Goal: Transaction & Acquisition: Purchase product/service

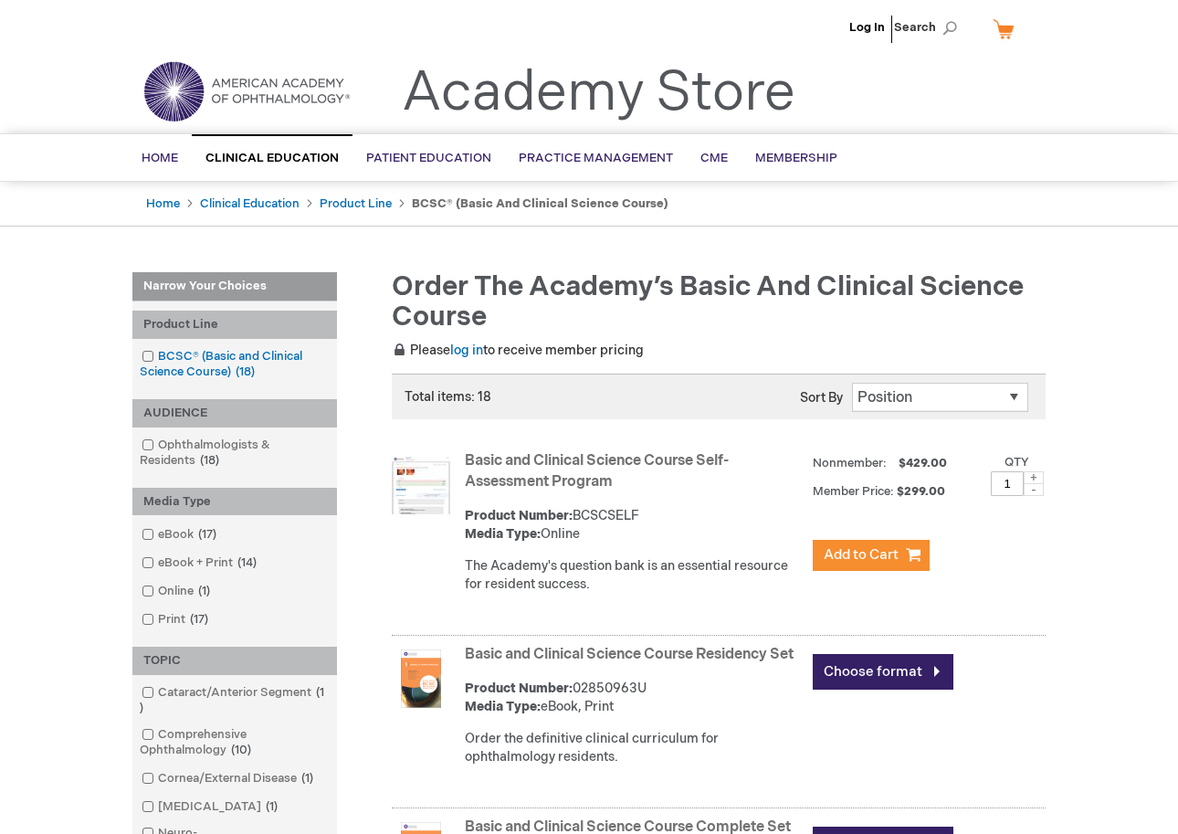
click at [158, 353] on span at bounding box center [158, 356] width 0 height 15
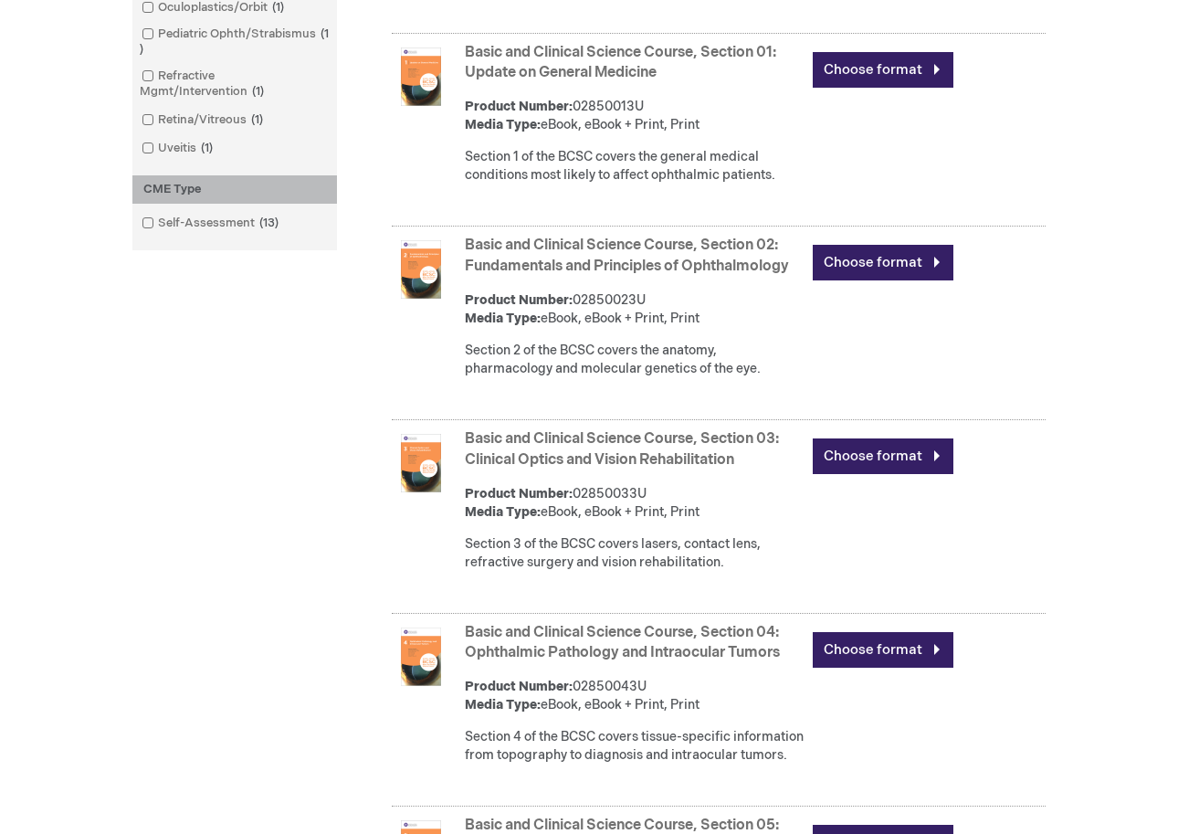
scroll to position [978, 0]
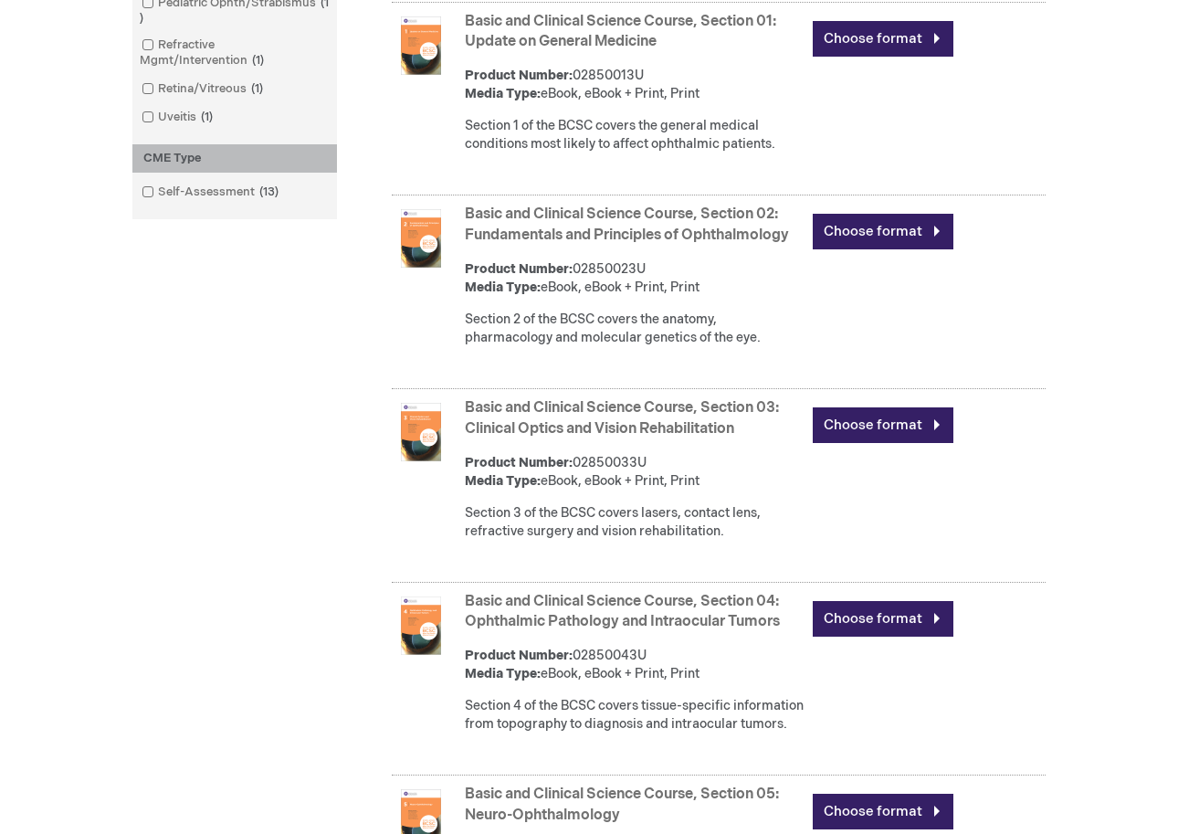
click at [223, 485] on div "Narrow Your Choices Currently Shopping by: Product Line BCSC® (Basic and Clinic…" at bounding box center [588, 336] width 913 height 2084
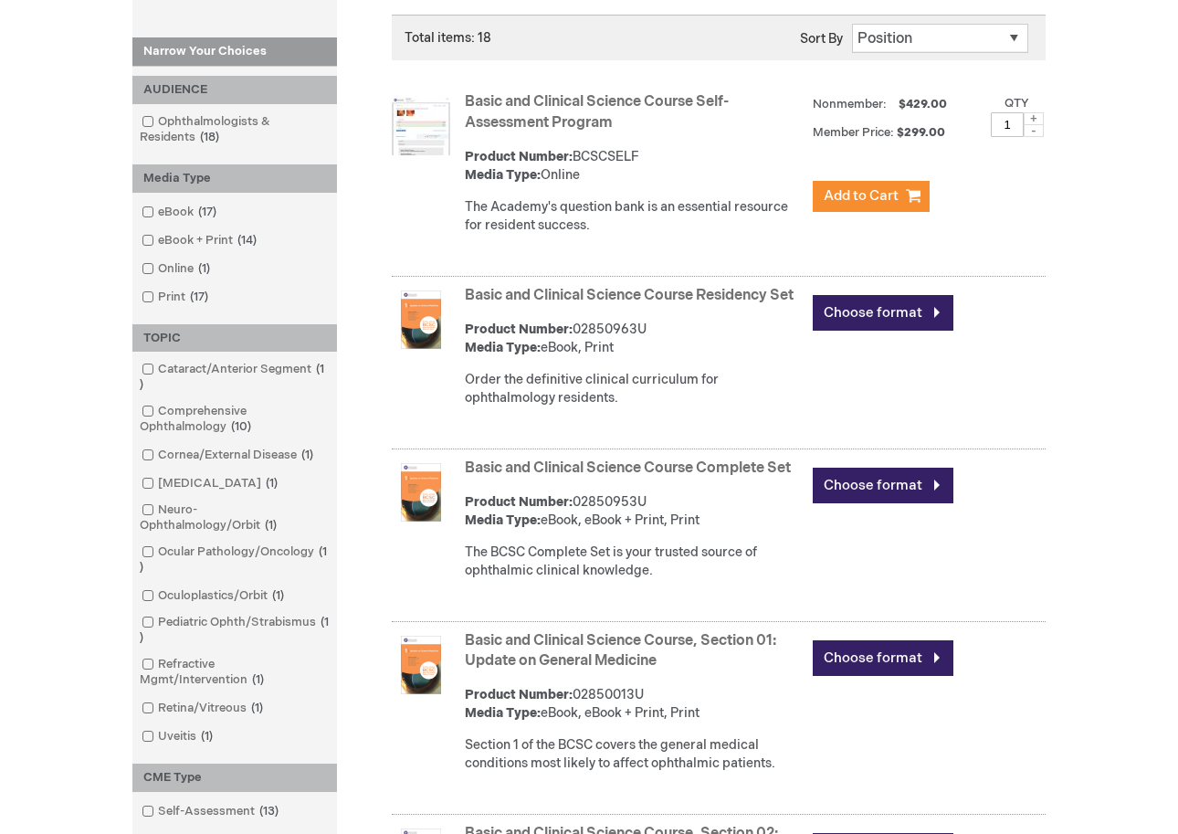
scroll to position [0, 0]
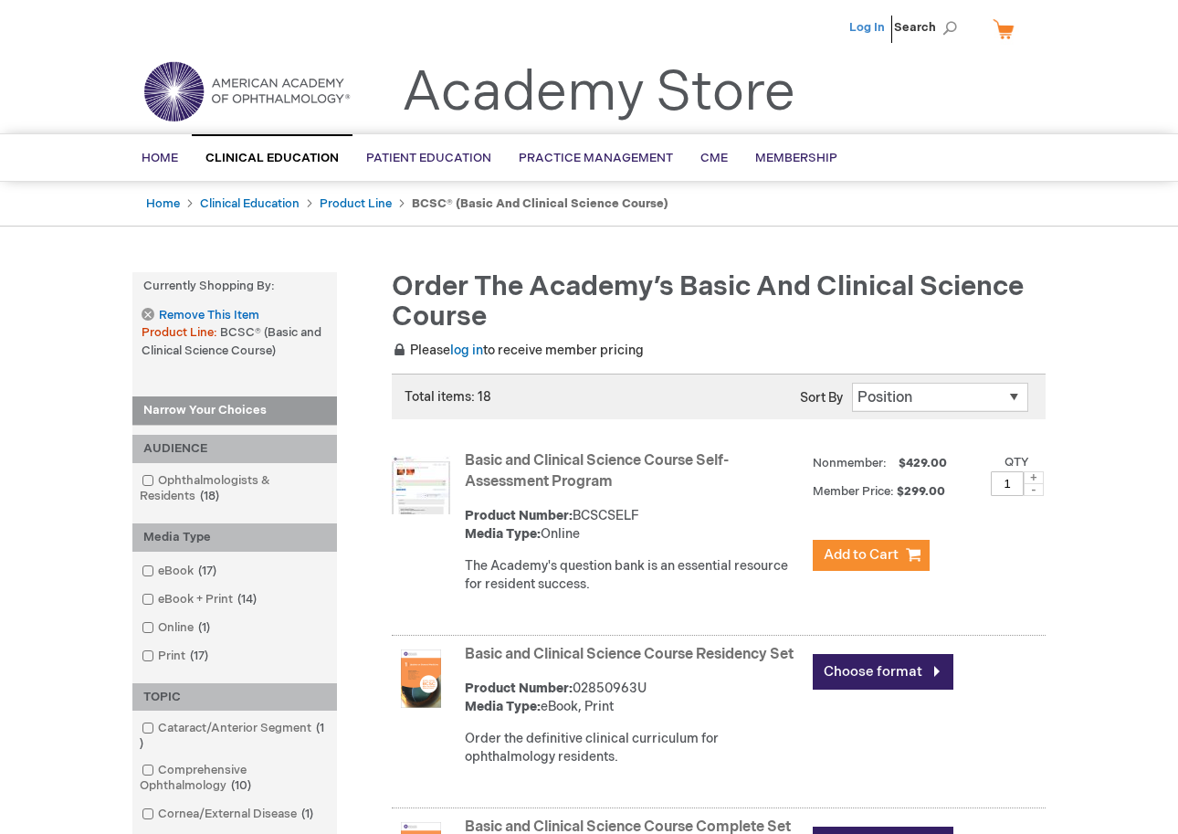
click at [868, 22] on link "Log In" at bounding box center [867, 27] width 36 height 15
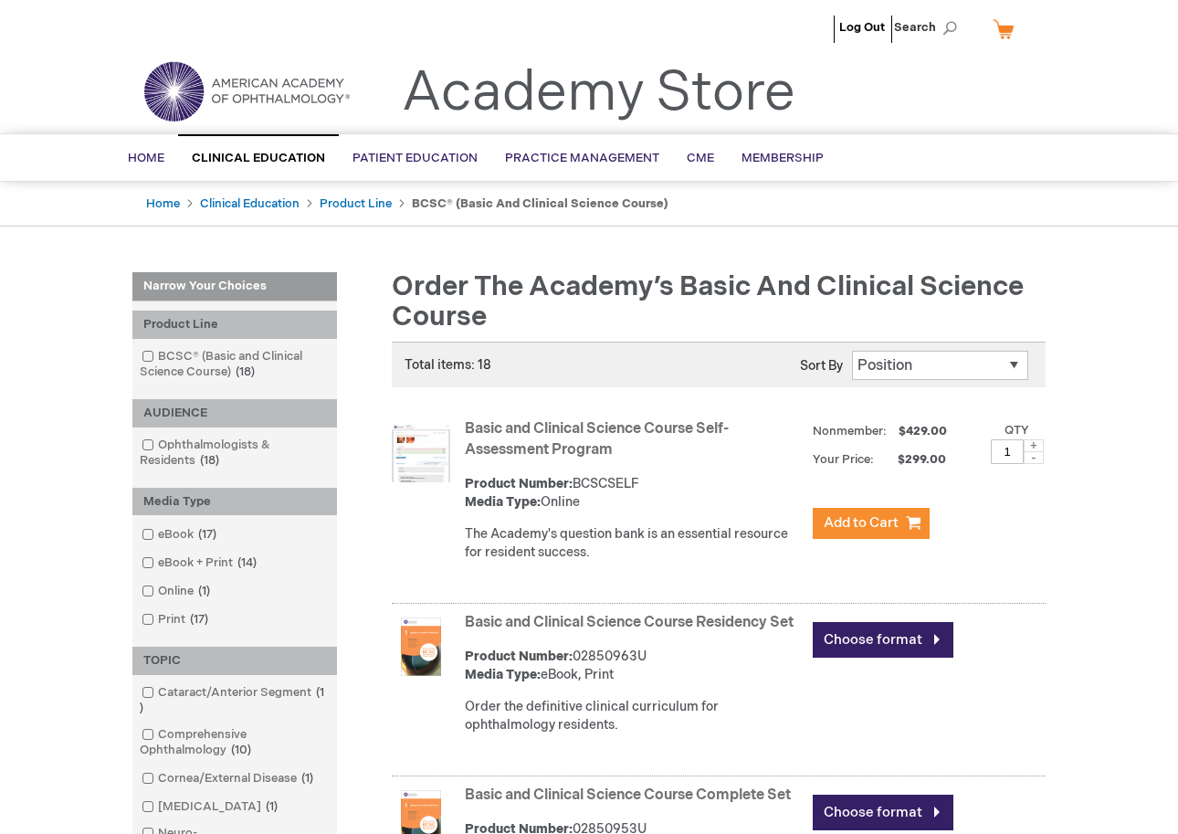
select select "newest_sort_date"
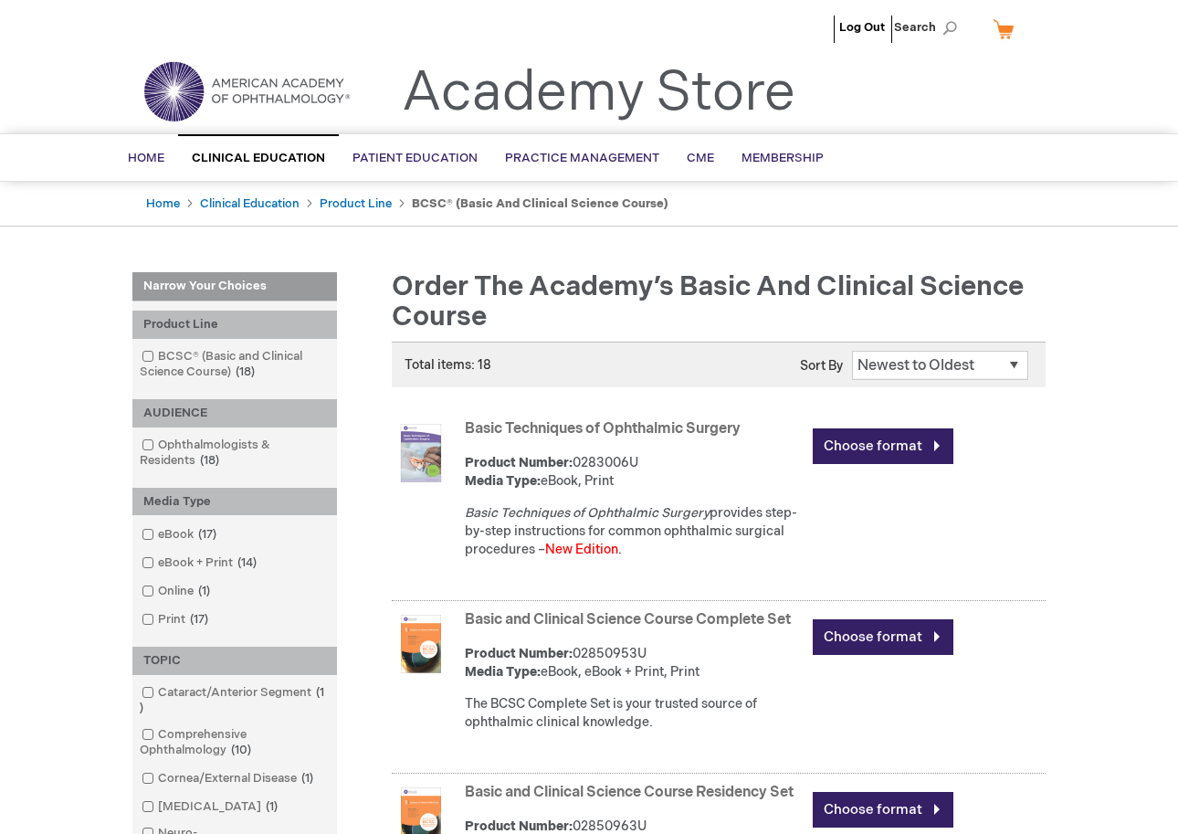
scroll to position [130, 0]
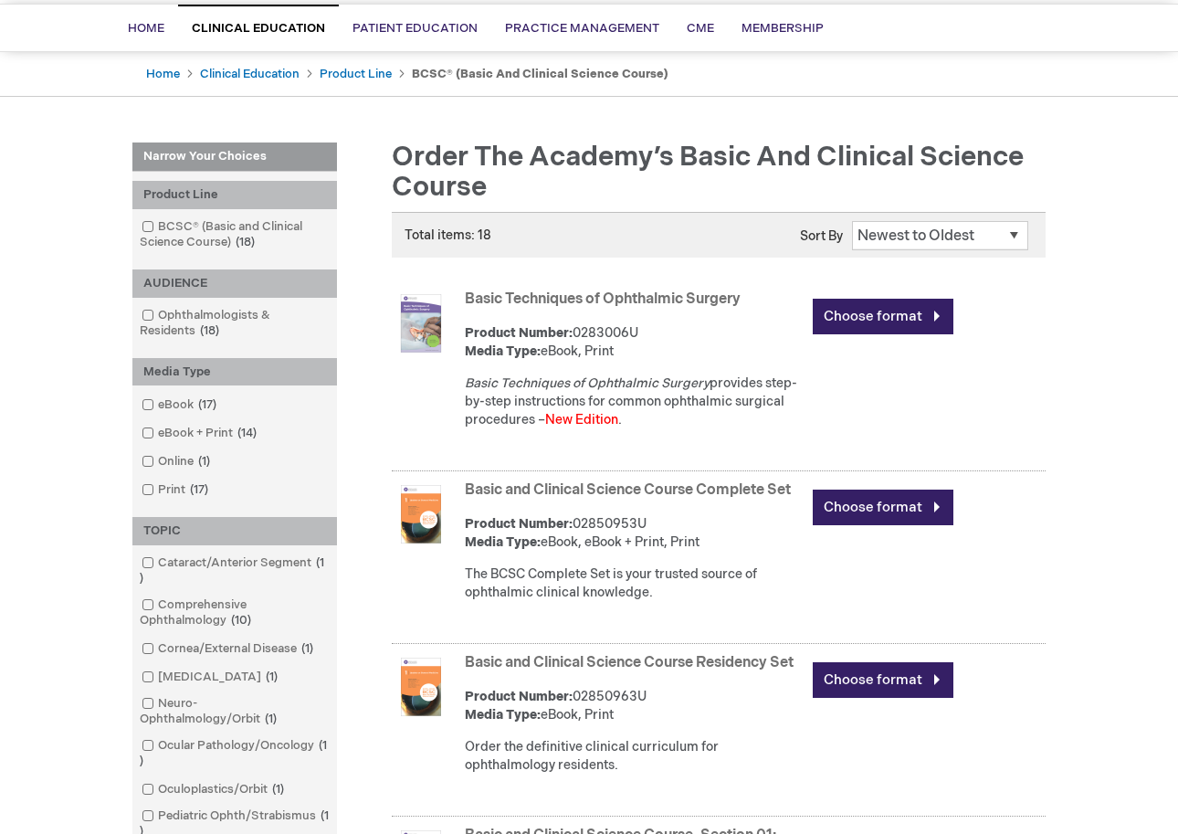
click at [740, 490] on link "Basic and Clinical Science Course Complete Set" at bounding box center [628, 489] width 326 height 17
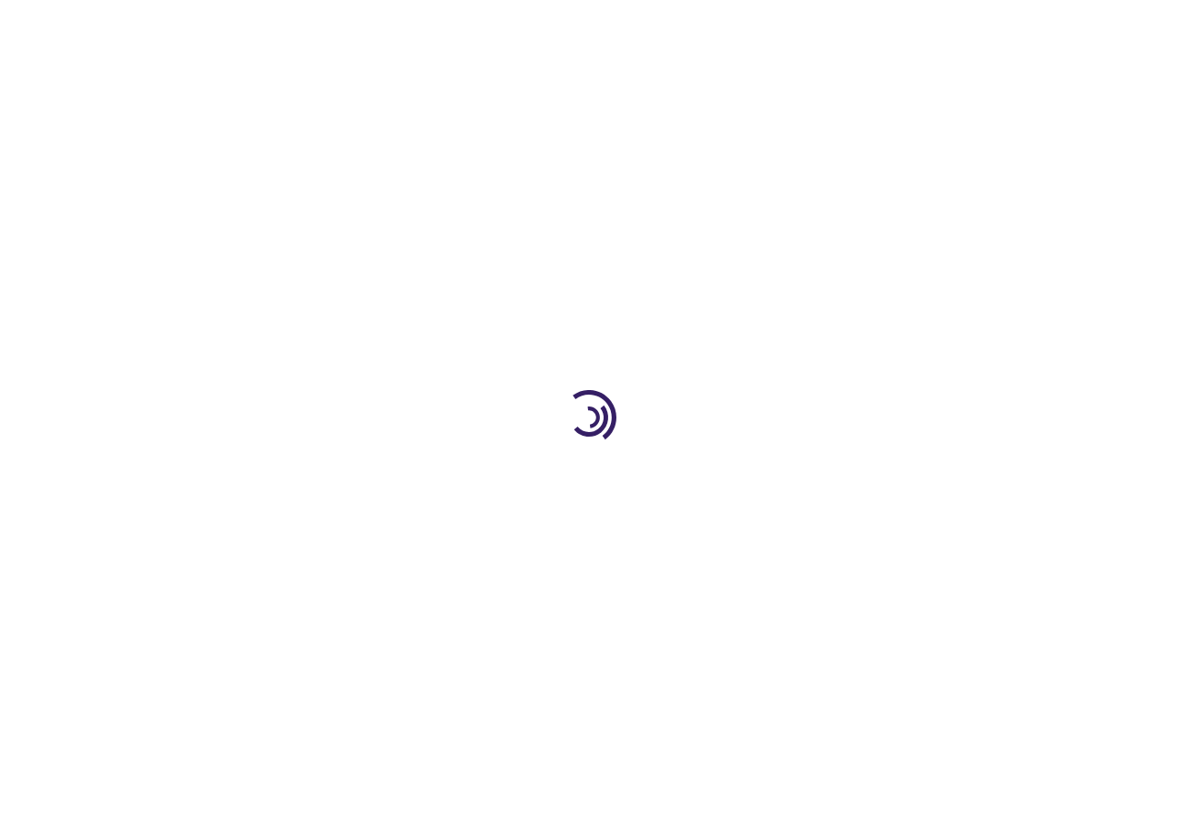
type input "0"
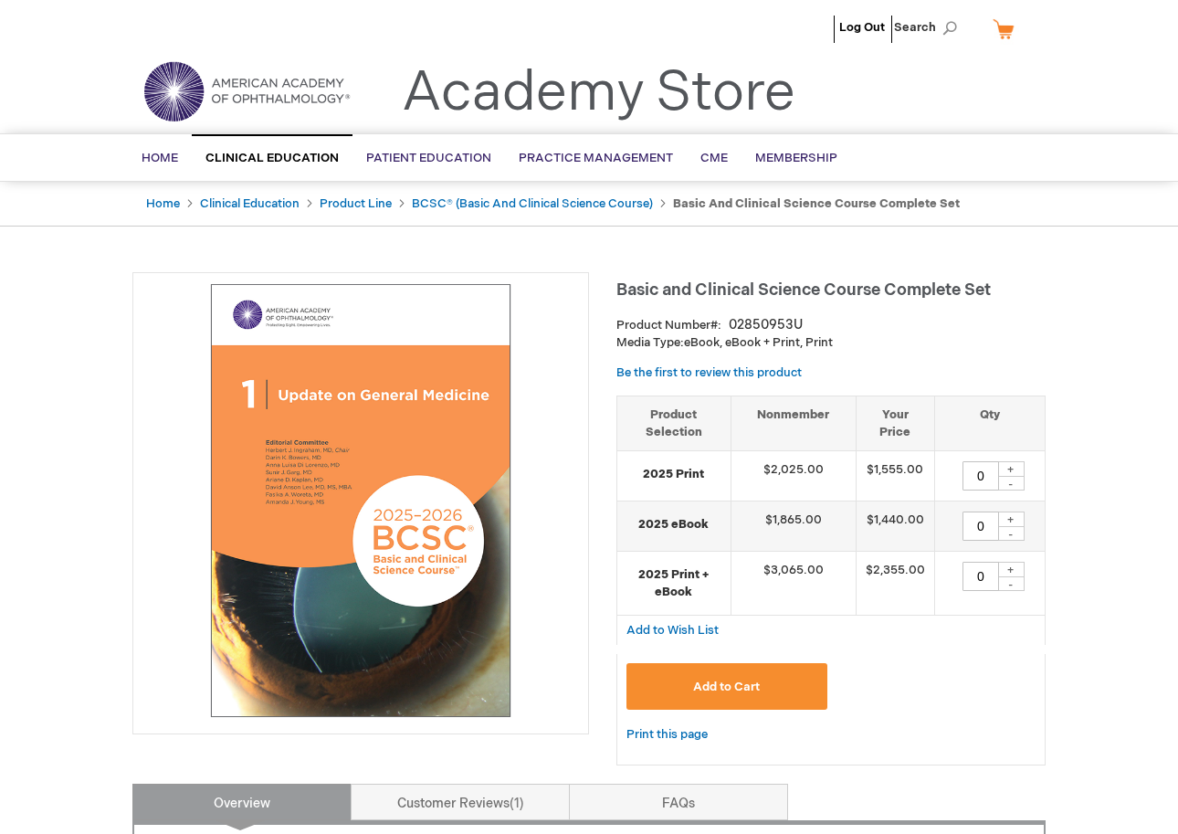
click at [1017, 514] on div "+" at bounding box center [1010, 519] width 27 height 16
type input "1"
click at [728, 691] on span "Add to Cart" at bounding box center [726, 687] width 67 height 15
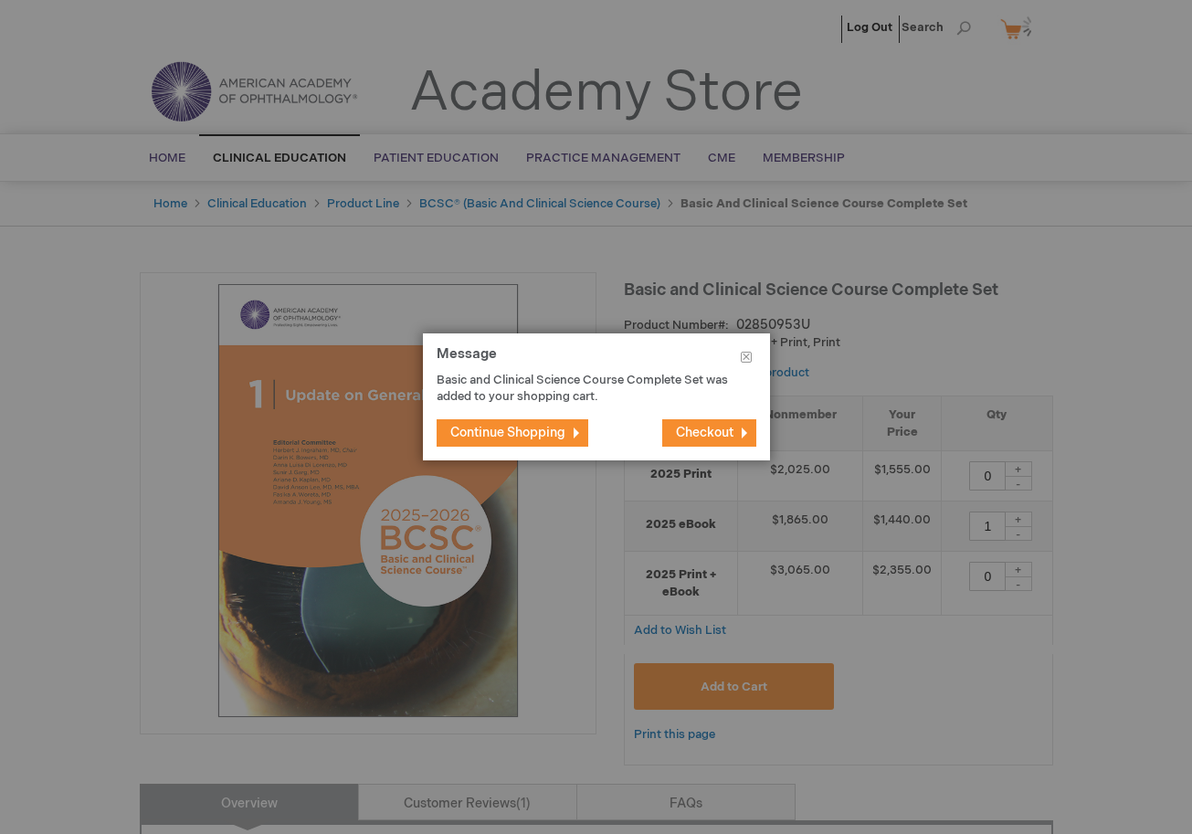
click at [719, 438] on span "Checkout" at bounding box center [705, 433] width 58 height 16
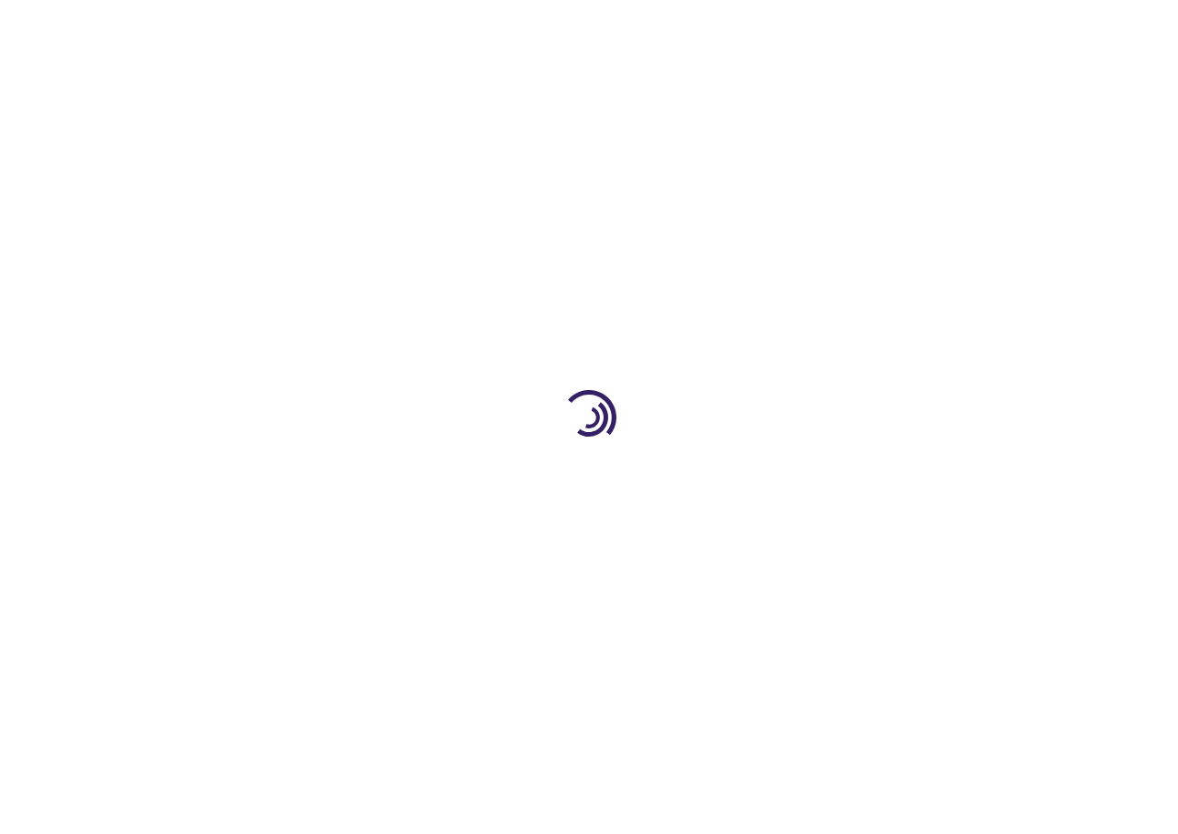
select select "US"
select select "43"
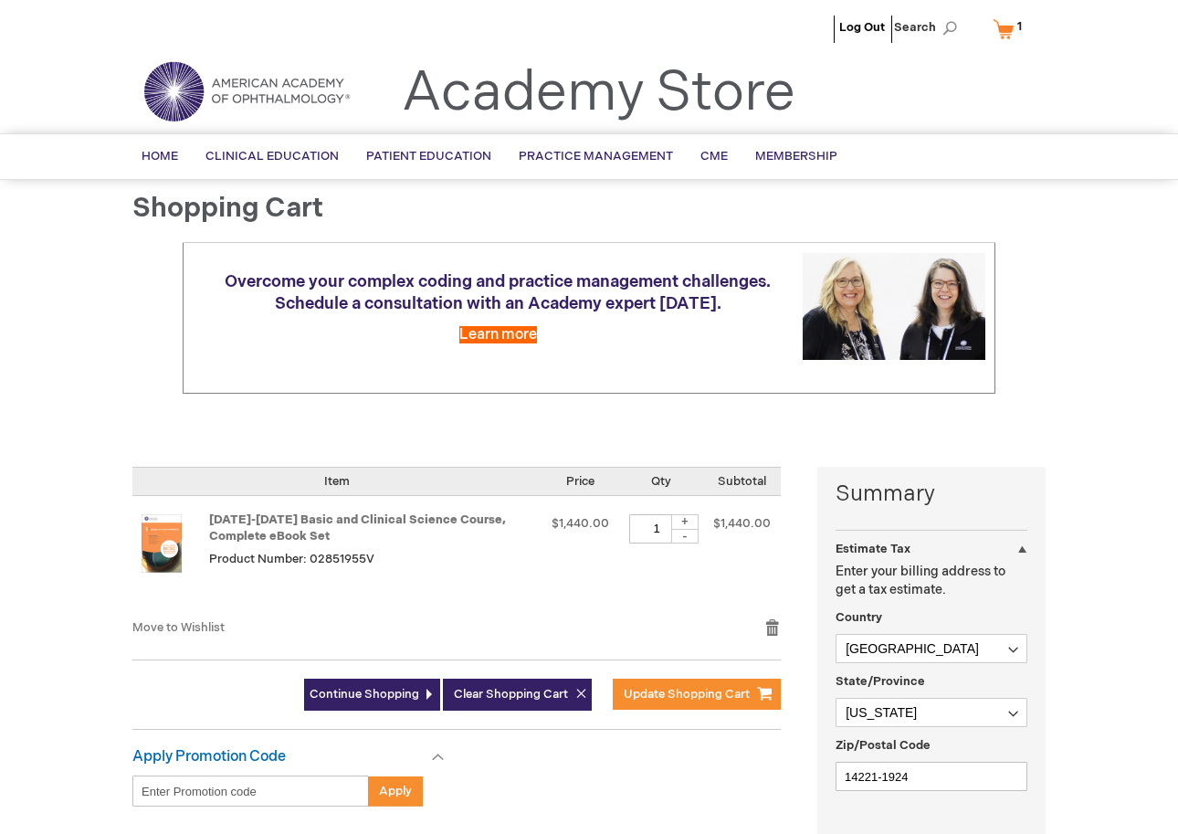
scroll to position [128, 0]
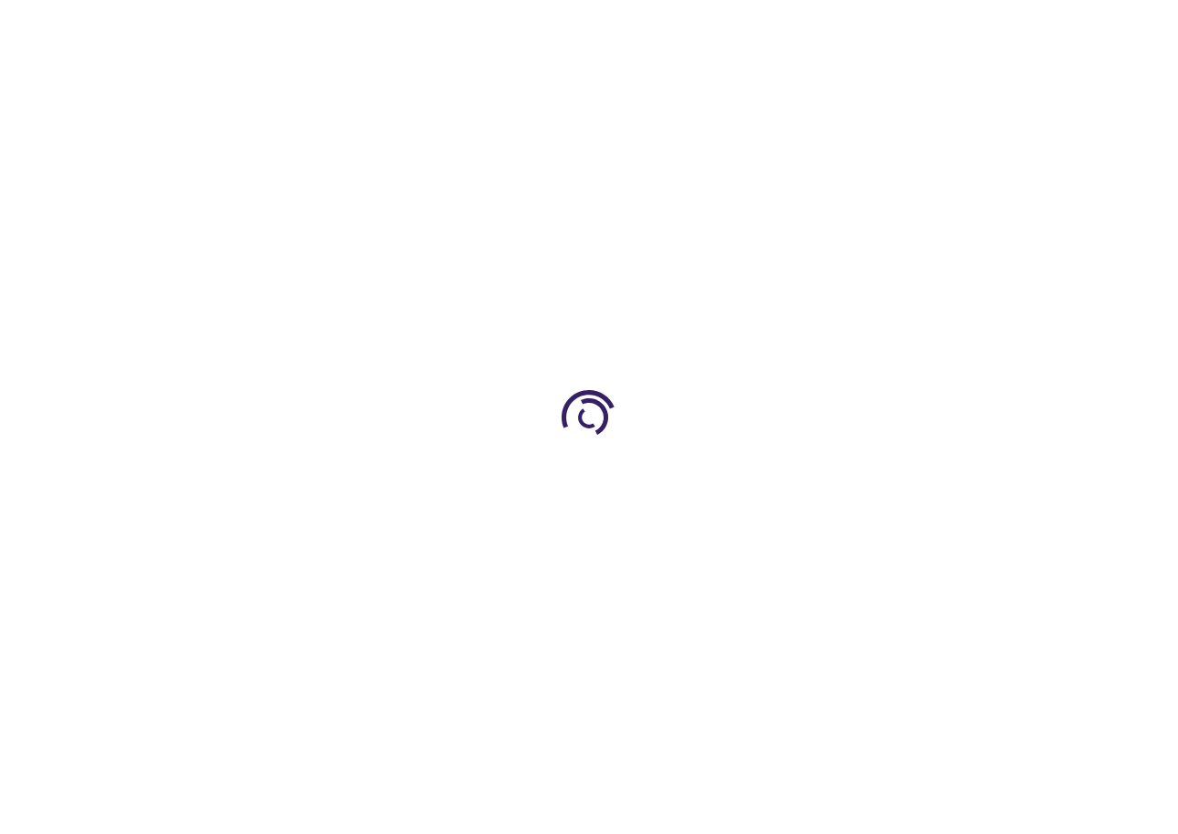
type input "0"
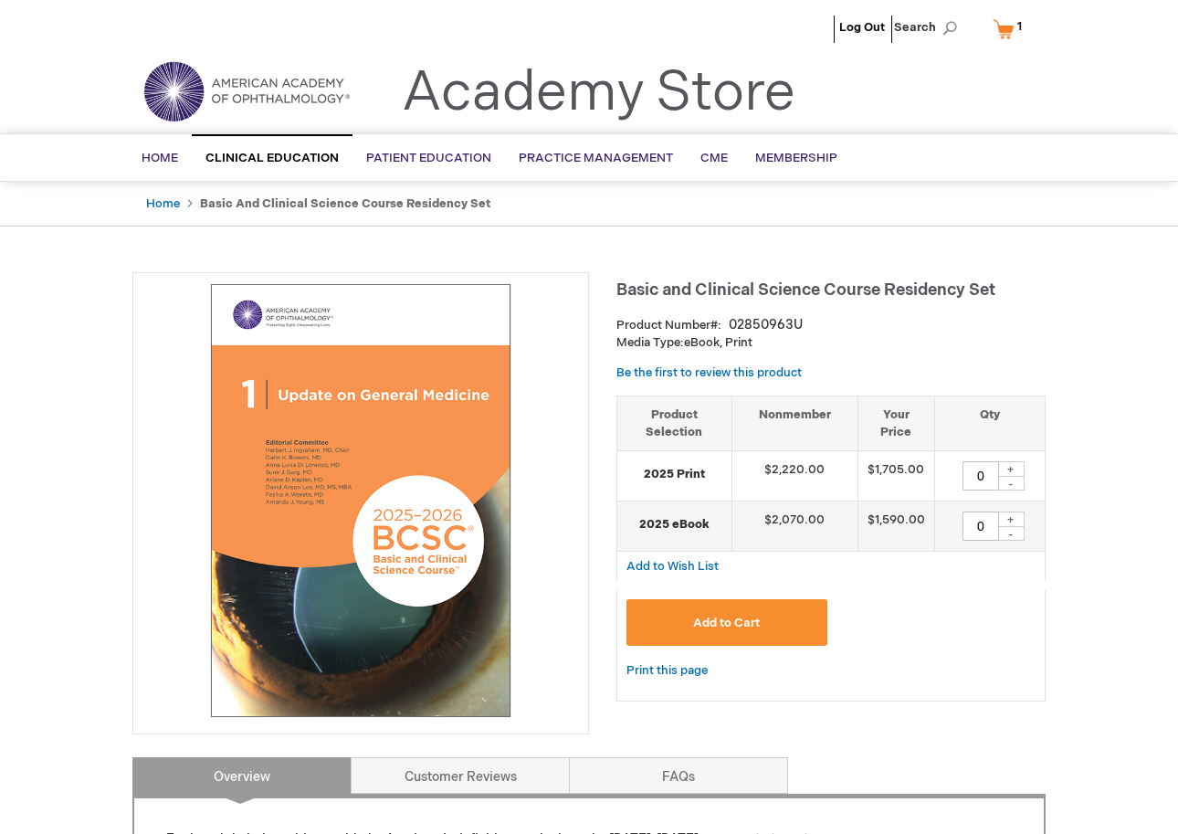
click at [1020, 513] on div "+" at bounding box center [1010, 519] width 27 height 16
type input "1"
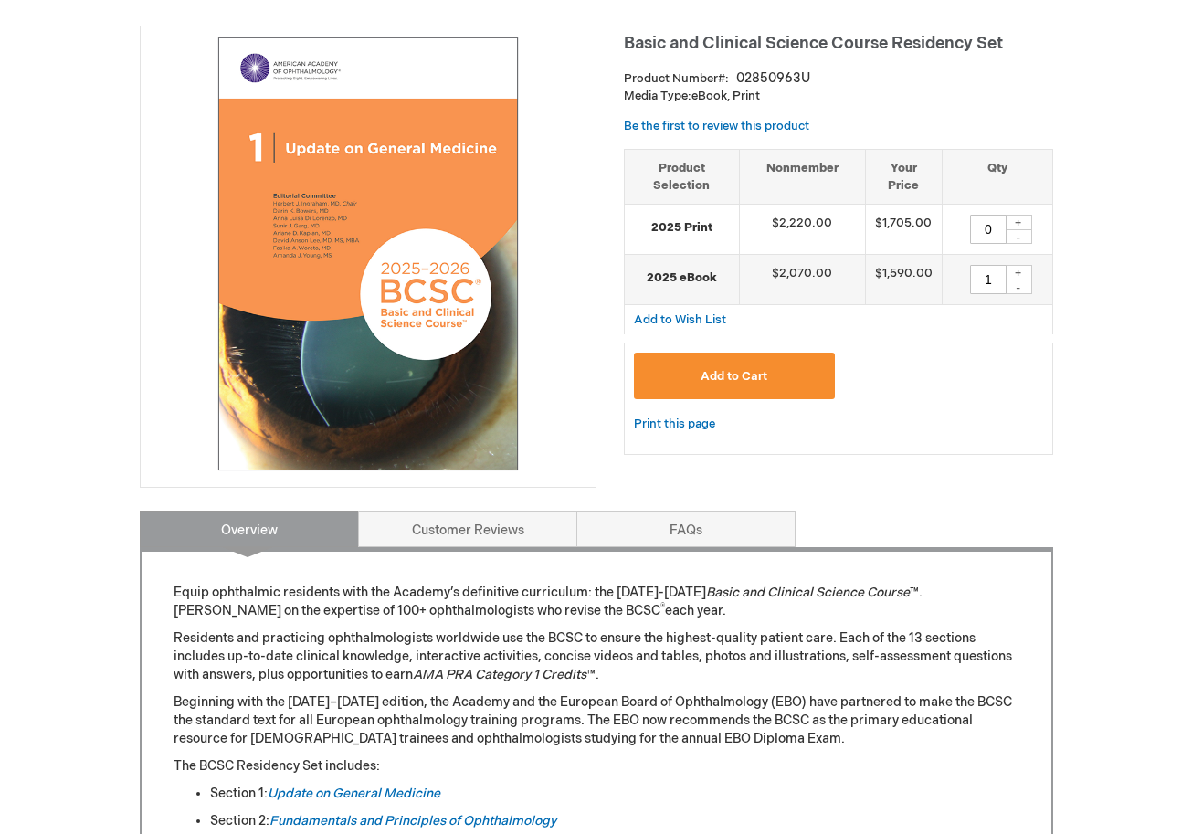
scroll to position [98, 0]
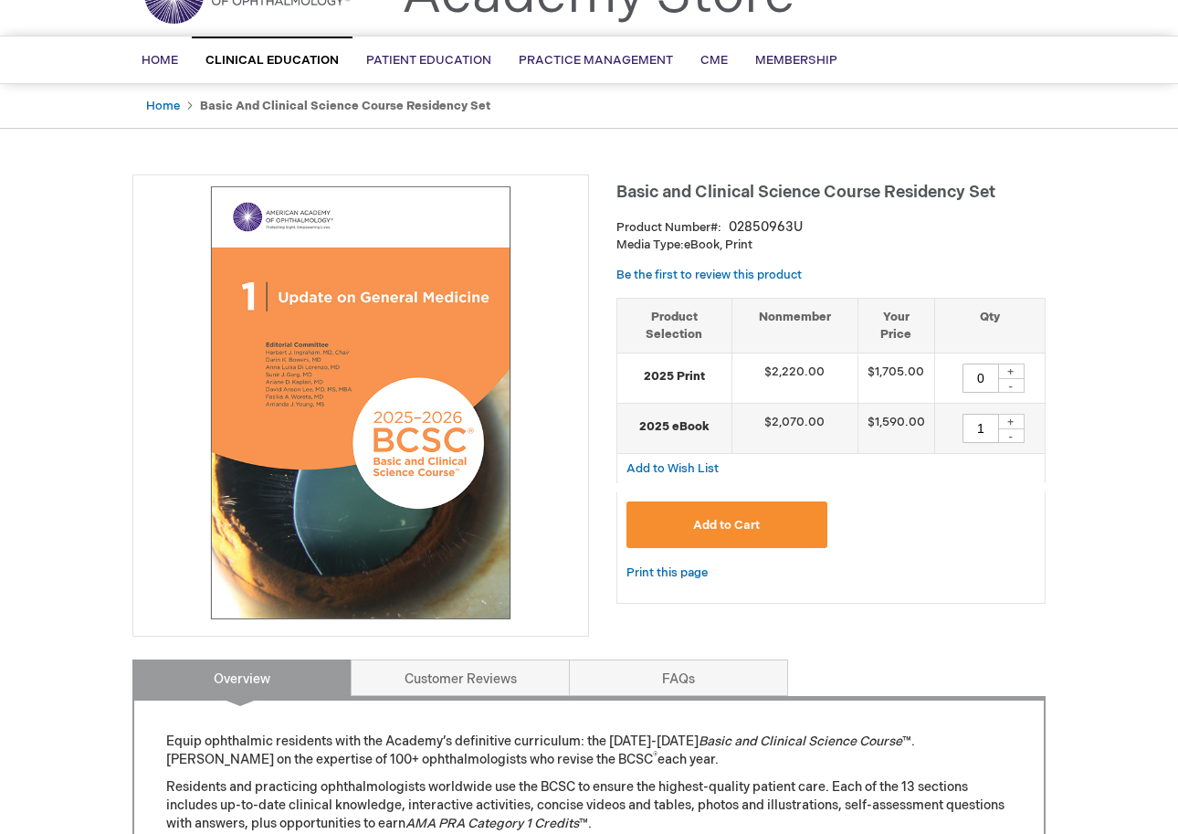
click at [764, 513] on button "Add to Cart" at bounding box center [727, 524] width 201 height 47
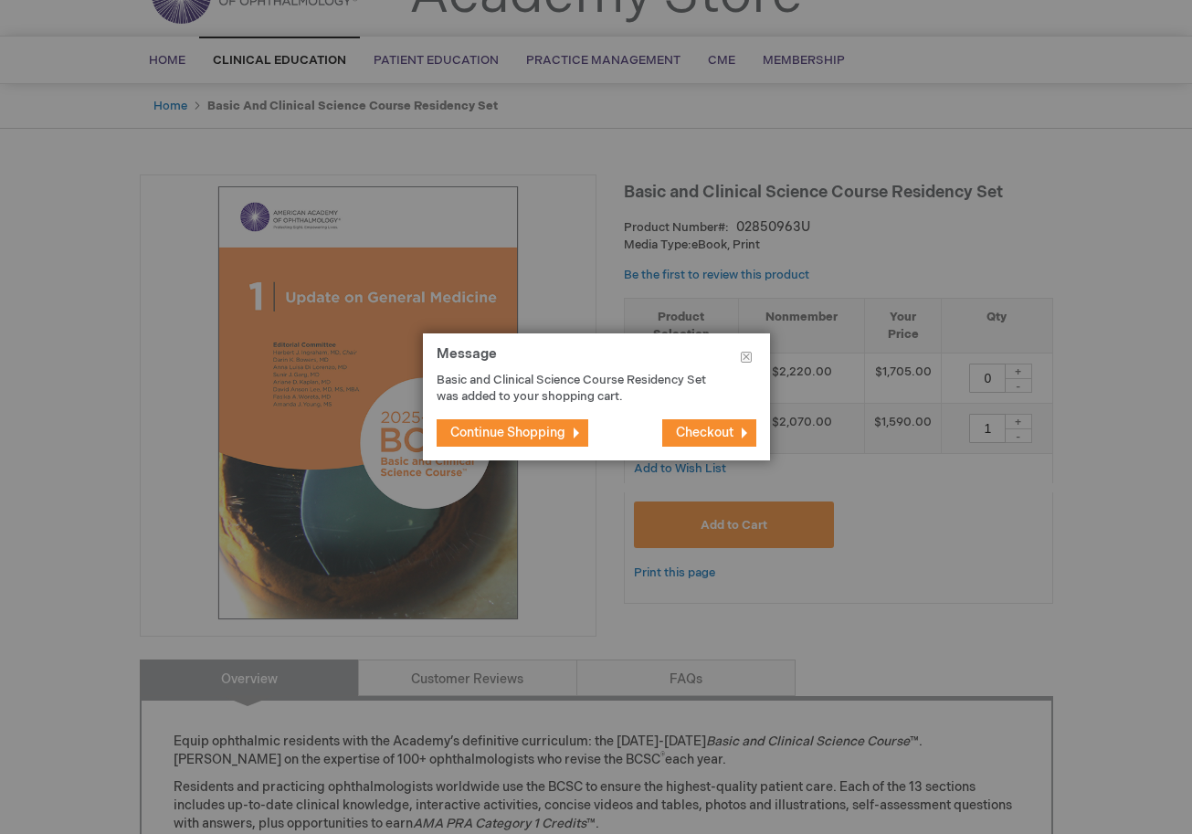
click at [701, 426] on span "Checkout" at bounding box center [705, 433] width 58 height 16
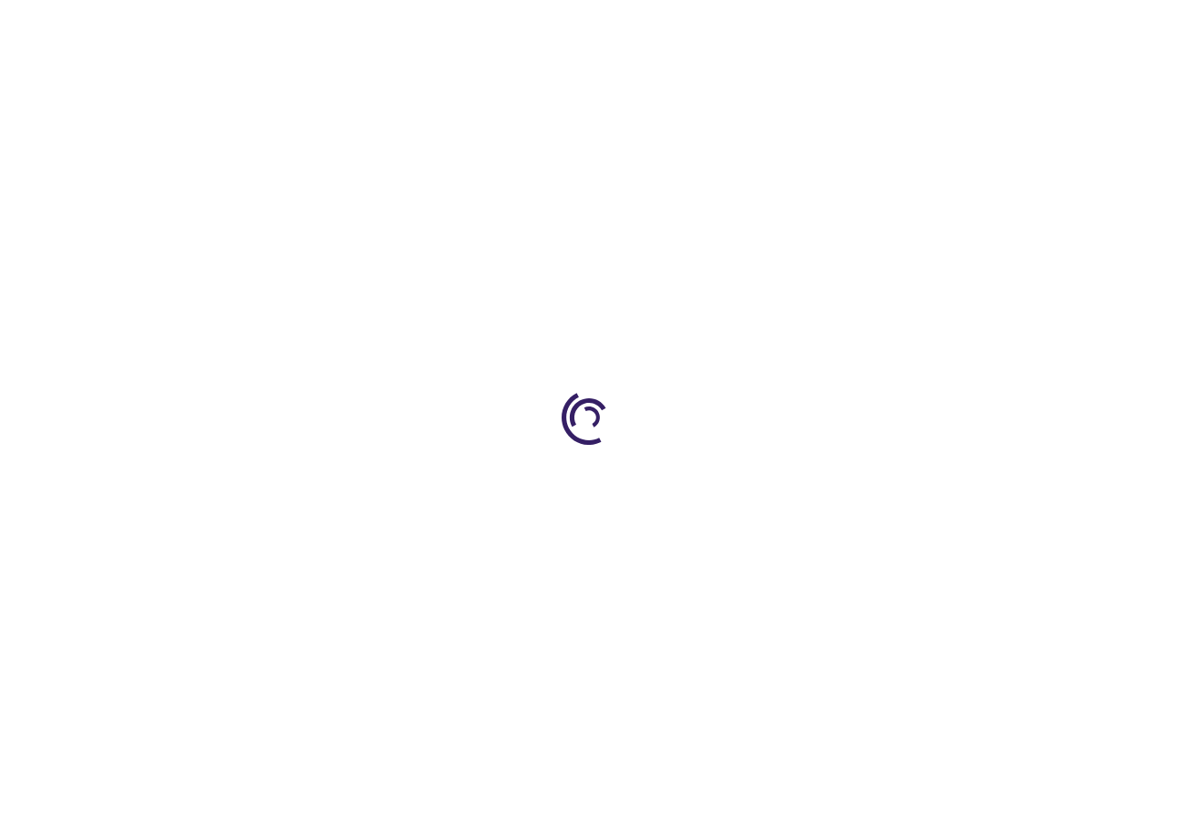
select select "US"
select select "43"
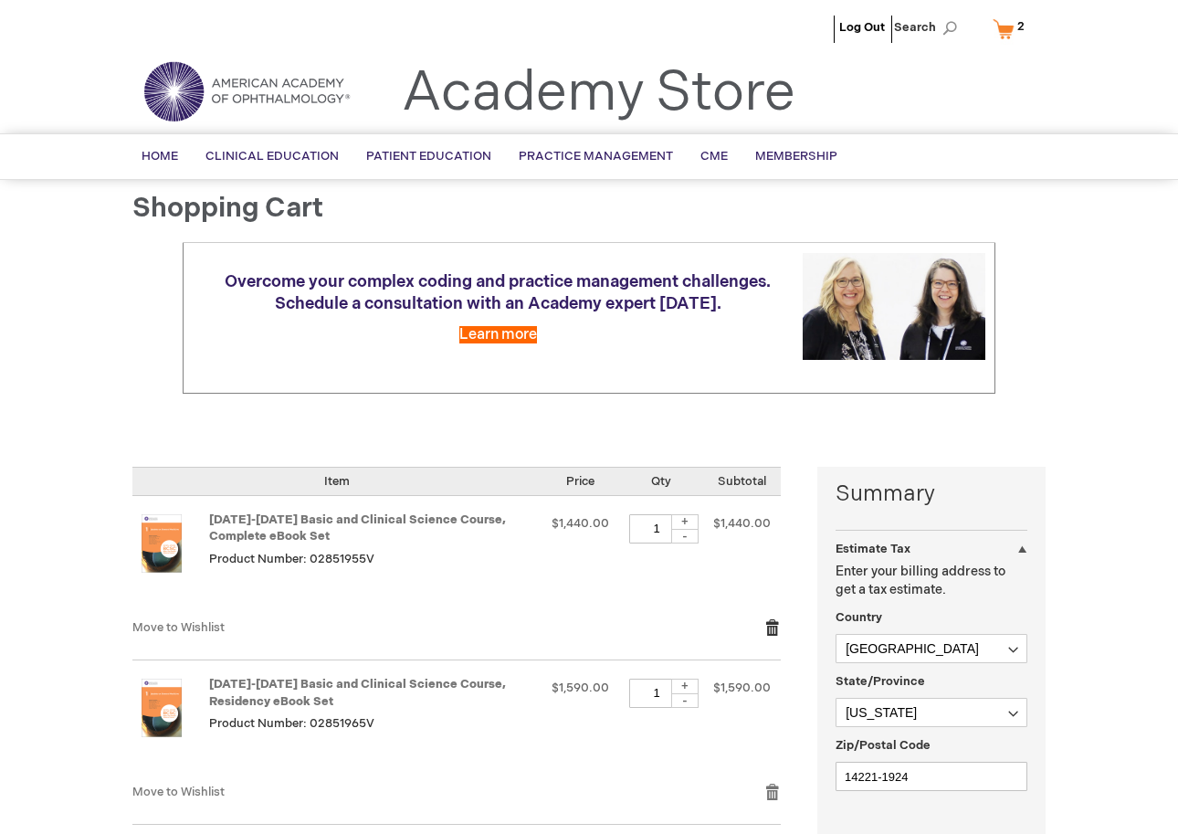
click at [780, 618] on link "Remove item" at bounding box center [772, 627] width 16 height 18
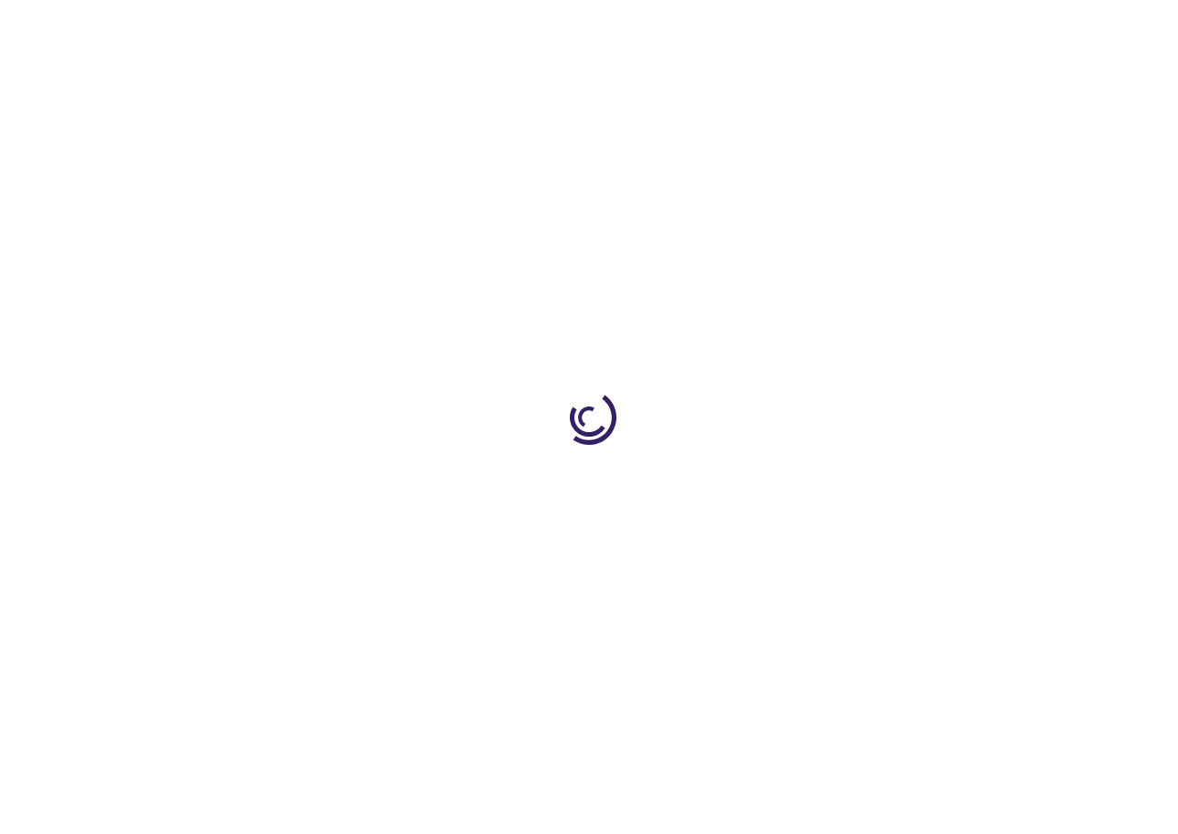
select select "US"
select select "43"
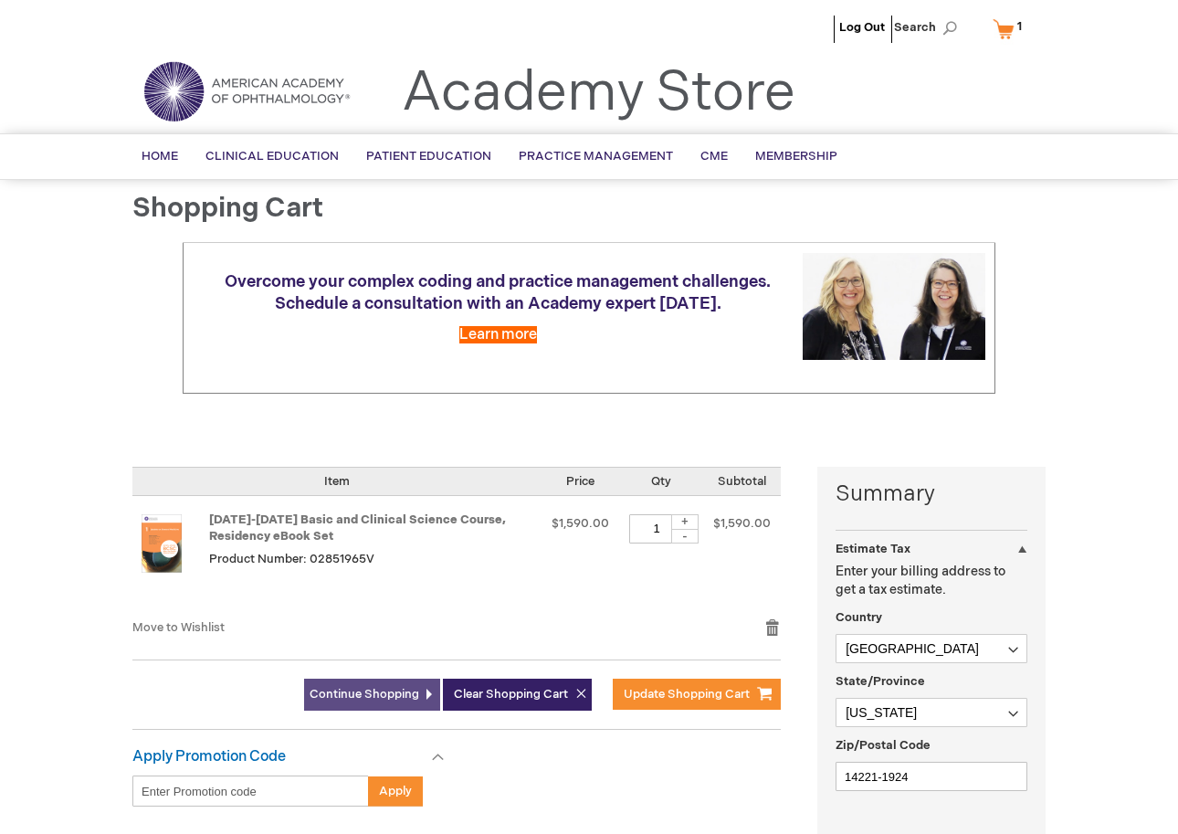
click at [338, 687] on span "Continue Shopping" at bounding box center [365, 694] width 110 height 15
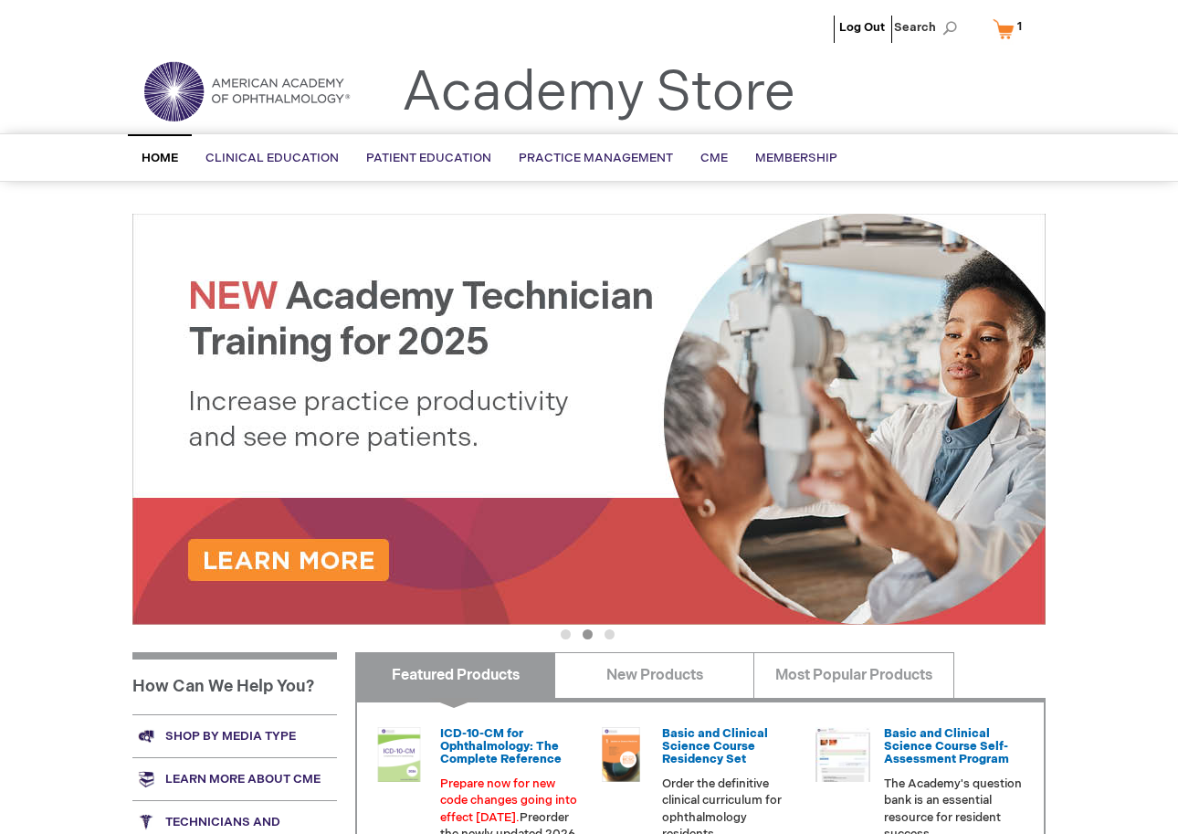
click at [1004, 33] on link "My Cart 1 1 items" at bounding box center [1011, 29] width 45 height 32
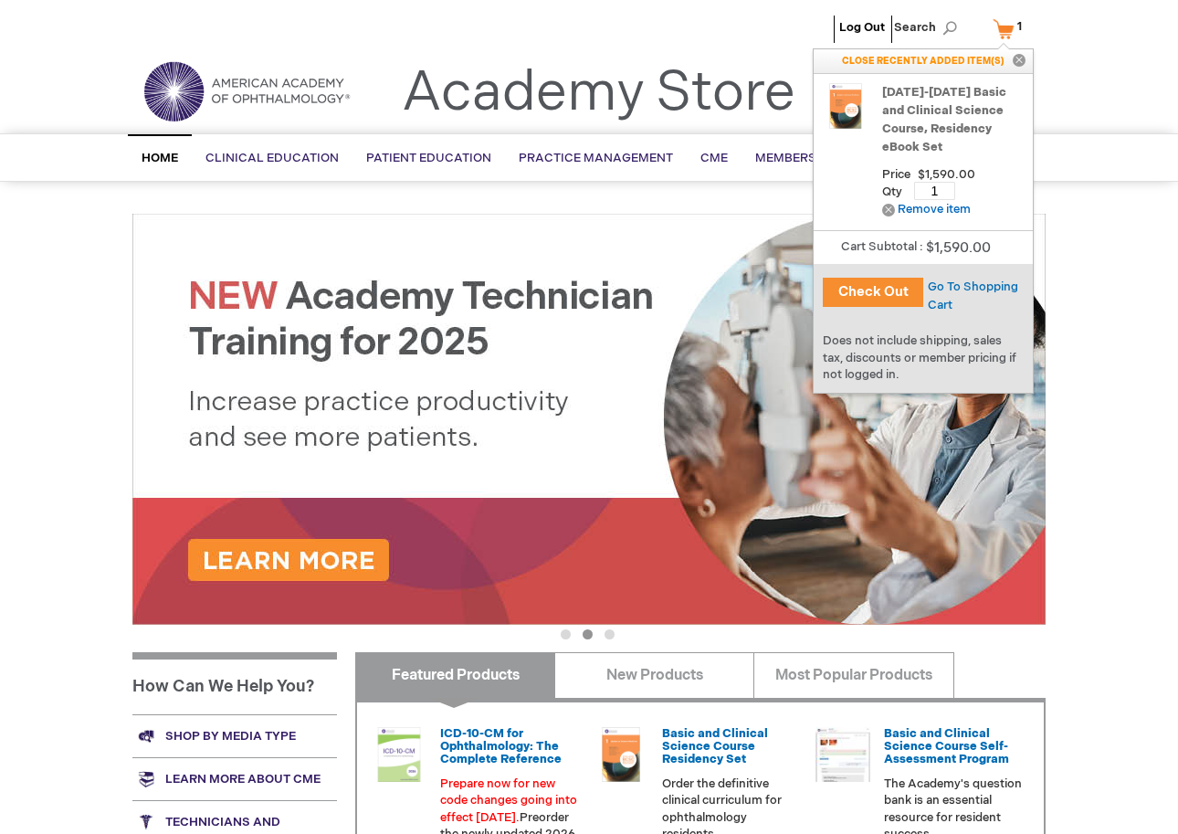
click at [873, 292] on button "Check Out" at bounding box center [873, 292] width 100 height 29
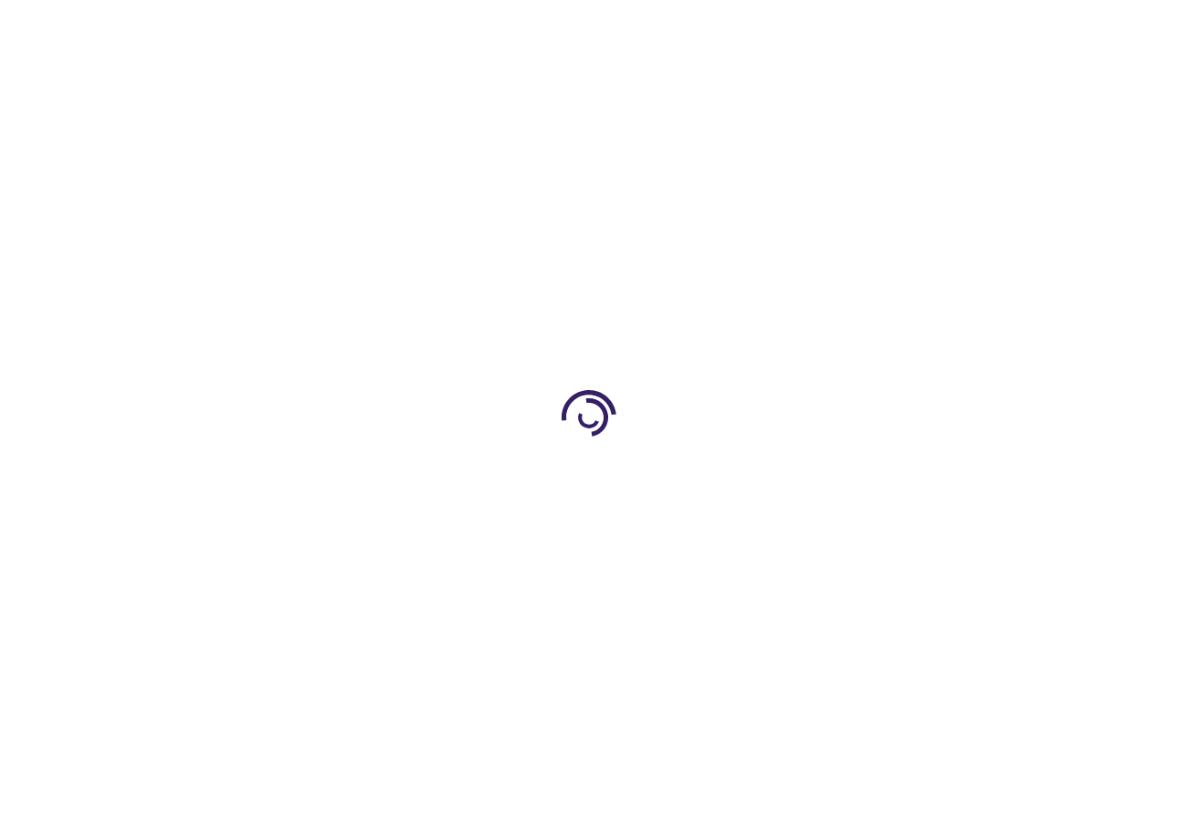
select select "US"
select select "43"
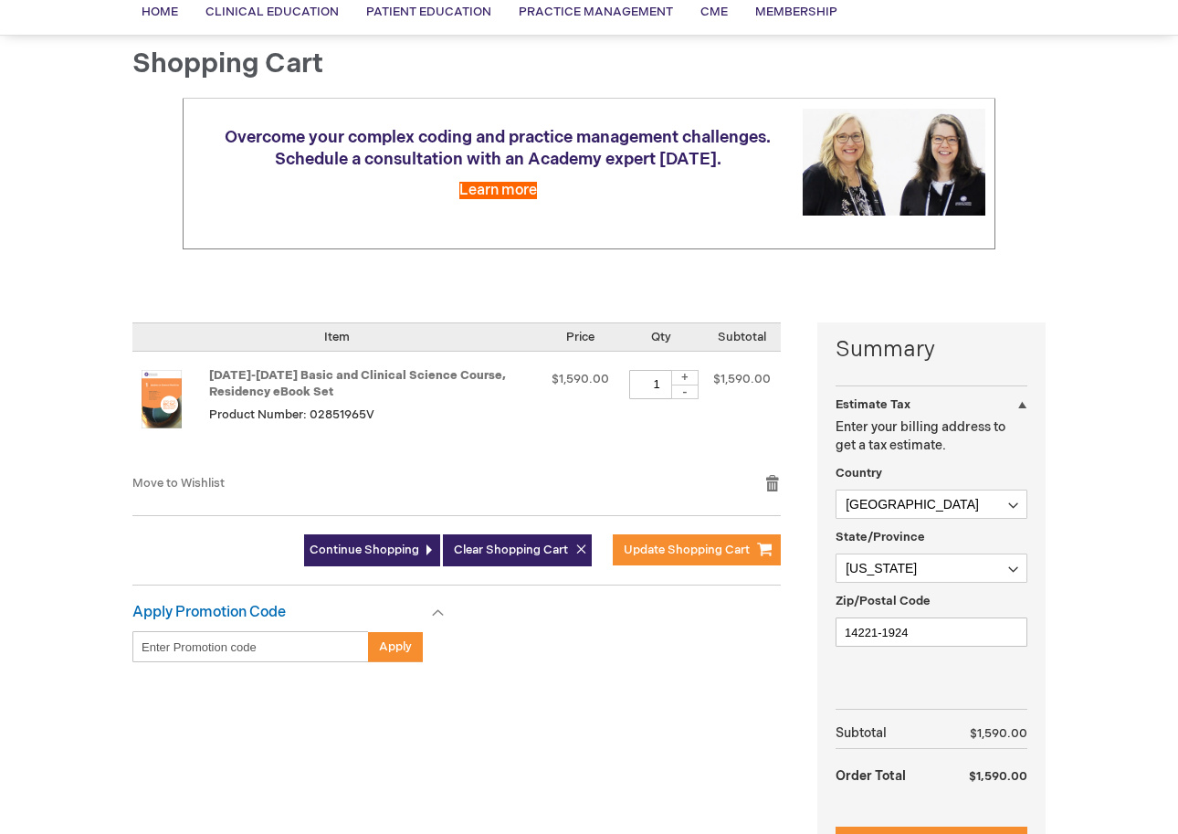
scroll to position [257, 0]
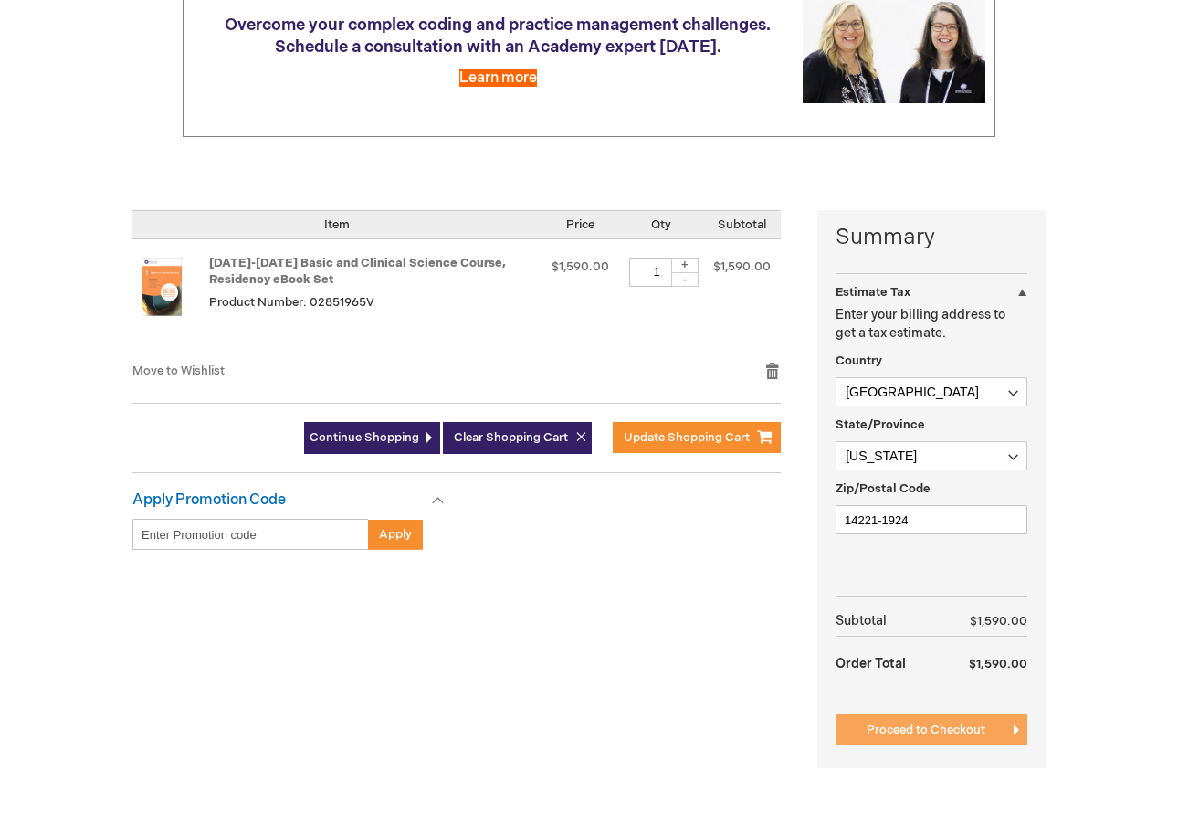
click at [926, 722] on span "Proceed to Checkout" at bounding box center [926, 729] width 119 height 15
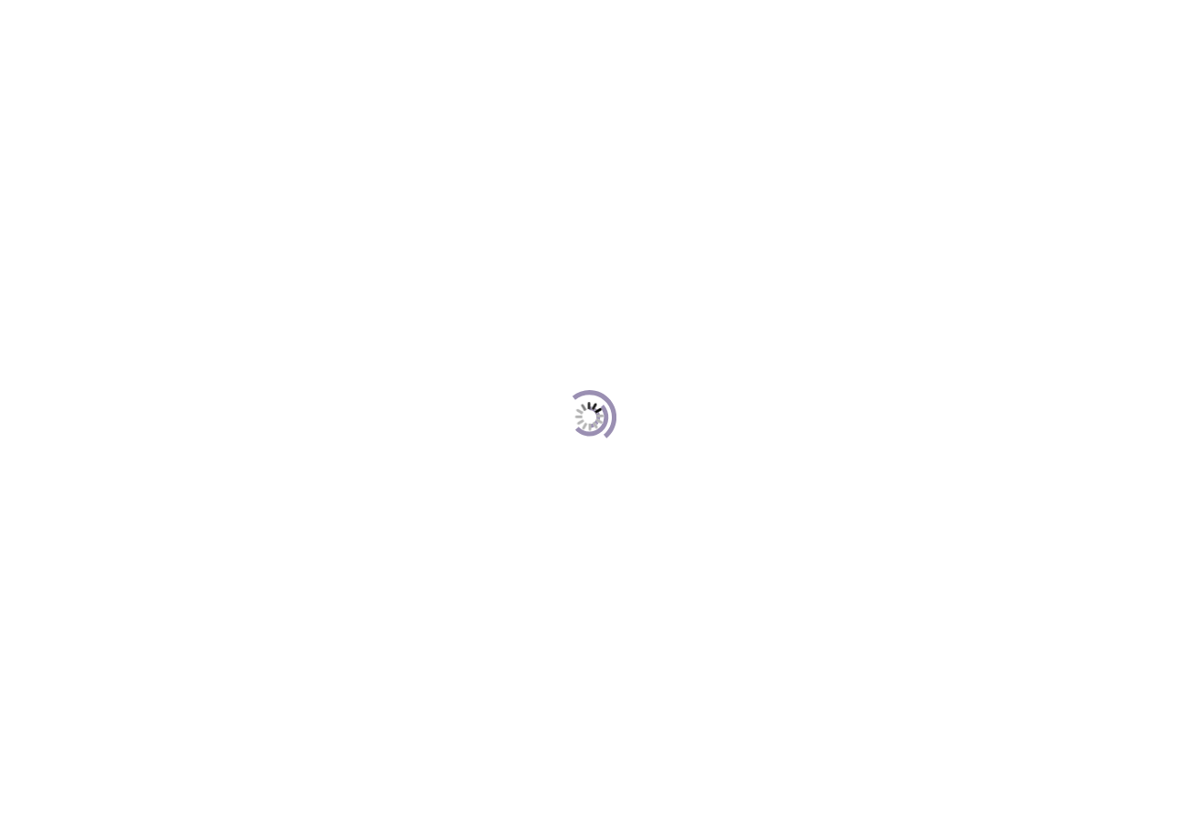
scroll to position [249, 0]
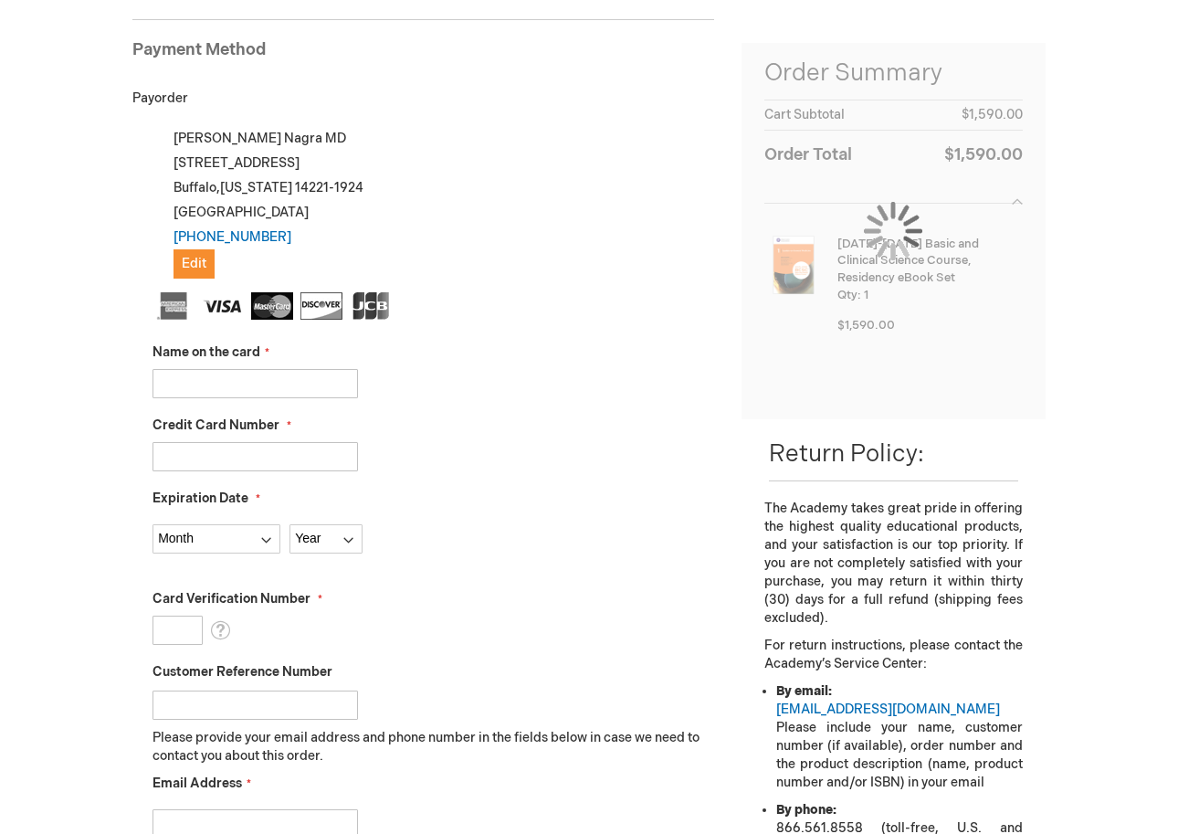
click at [232, 380] on input "Name on the card" at bounding box center [256, 383] width 206 height 29
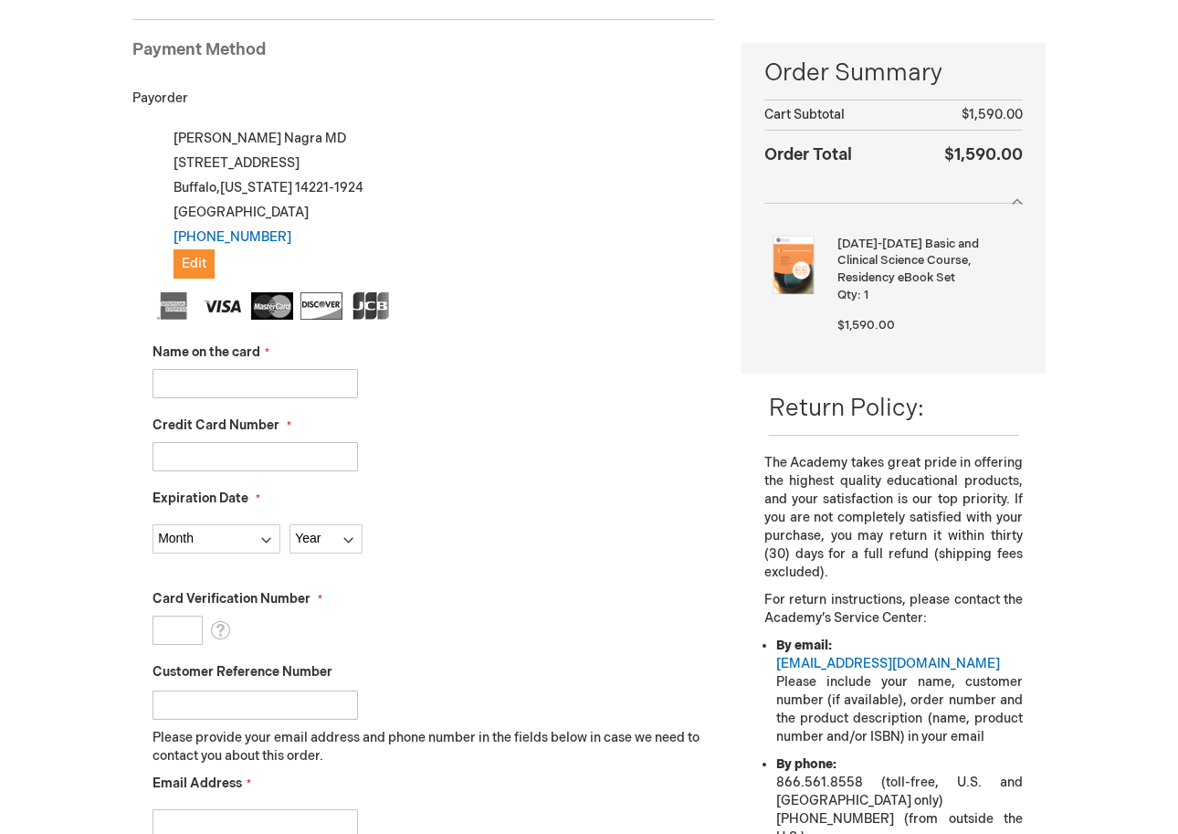
click at [702, 292] on ul at bounding box center [434, 308] width 562 height 33
click at [239, 395] on input "Name on the card" at bounding box center [256, 383] width 206 height 29
click at [543, 364] on div "Name on the card" at bounding box center [434, 370] width 562 height 55
click at [237, 386] on input "Name on the card" at bounding box center [256, 383] width 206 height 29
type input "[PERSON_NAME]"
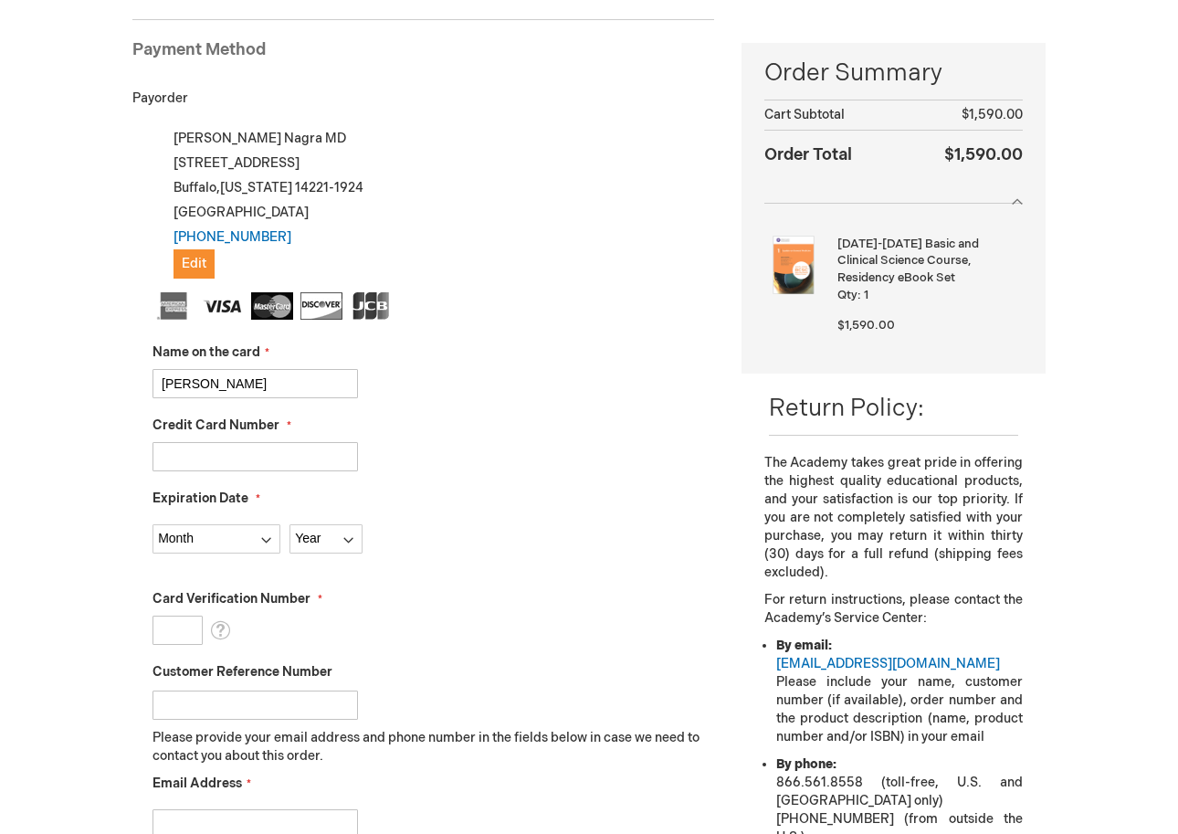
type input "[CREDIT_CARD_NUMBER]"
select select "6"
select select "2029"
type input "154"
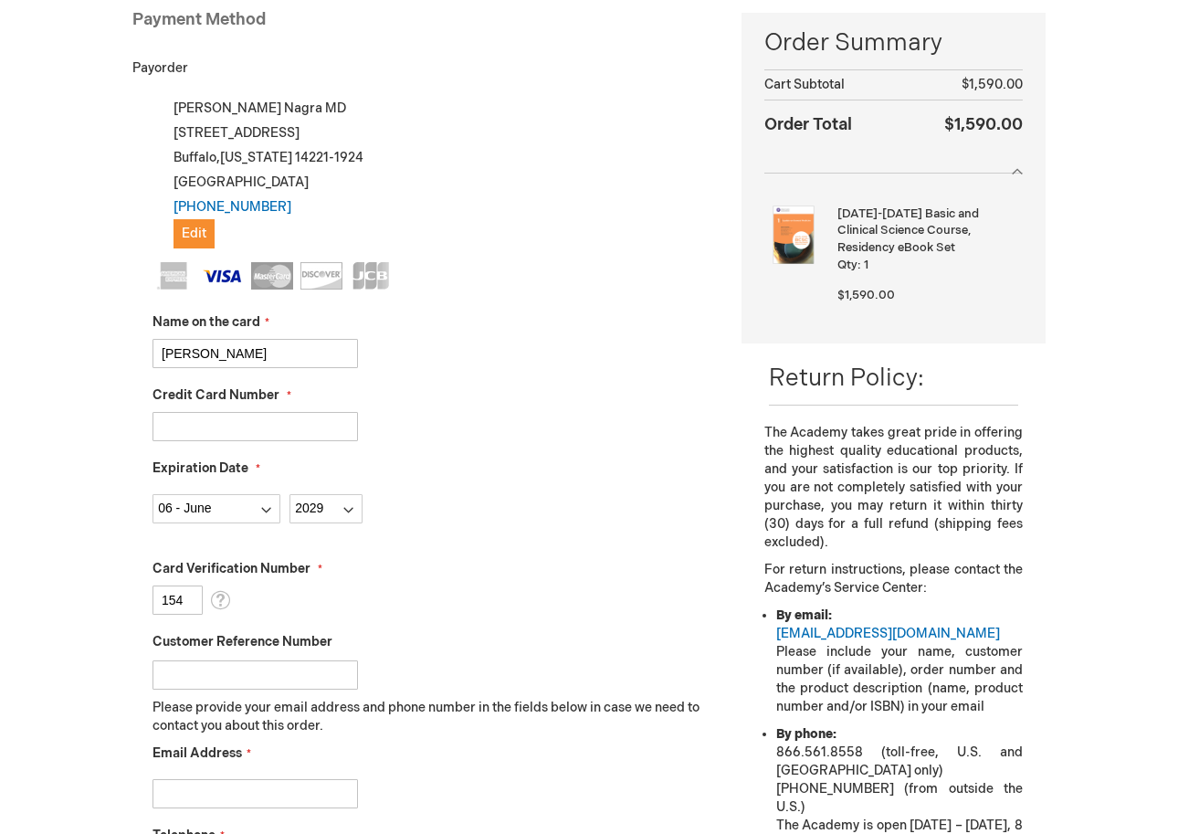
scroll to position [332, 0]
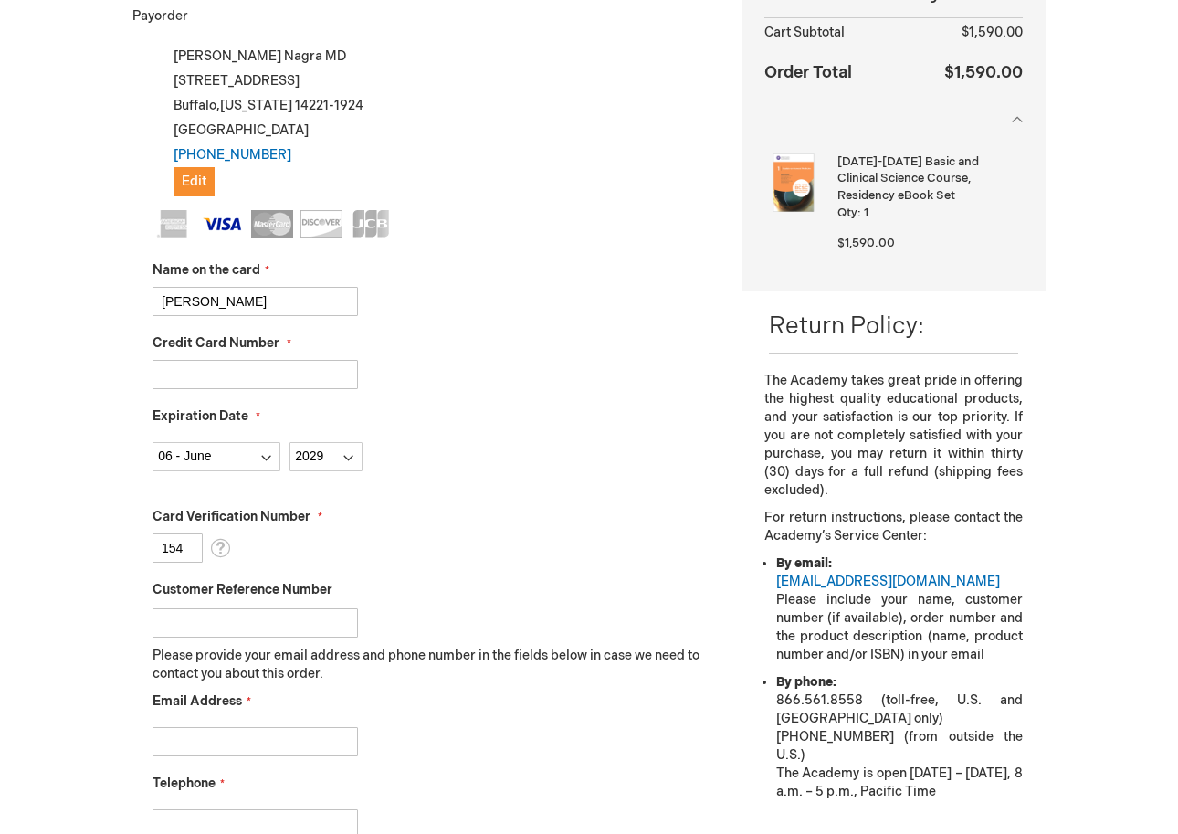
click at [259, 733] on input "Email Address" at bounding box center [256, 741] width 206 height 29
type input "avneetna@buffalo.edu"
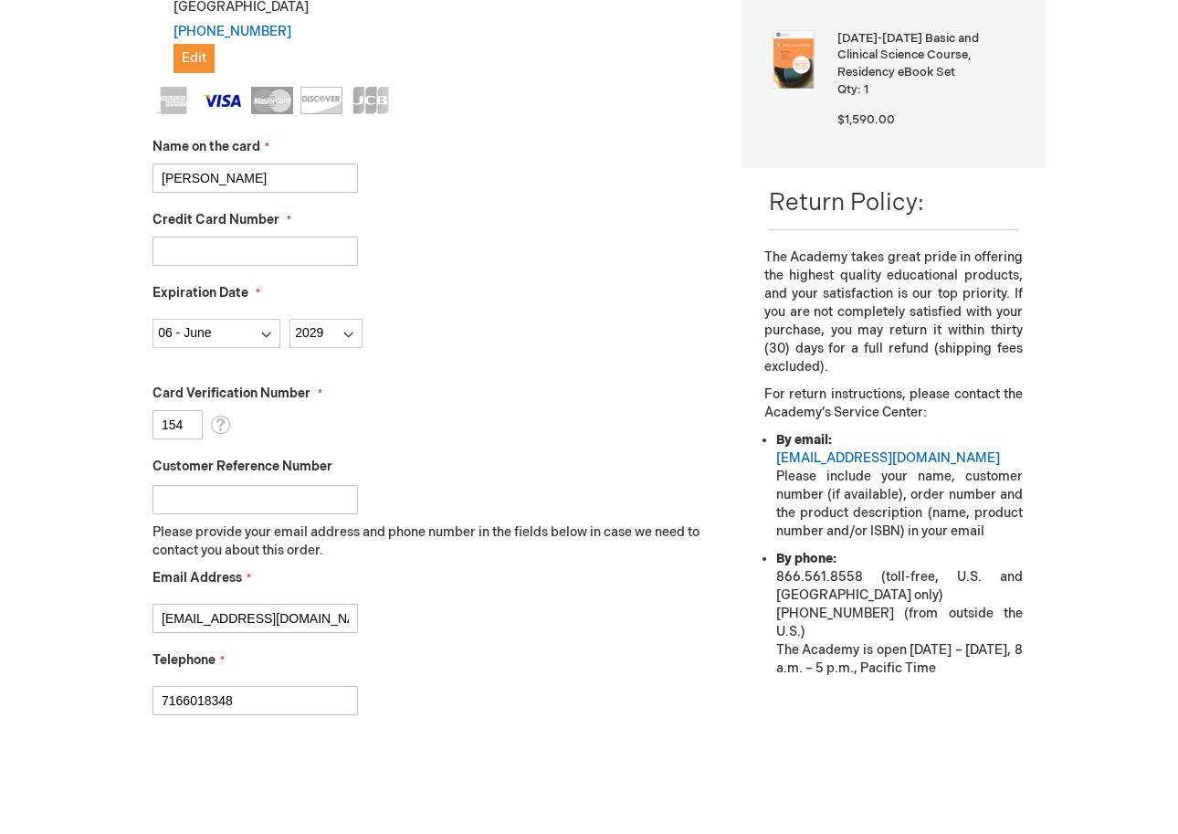
scroll to position [489, 0]
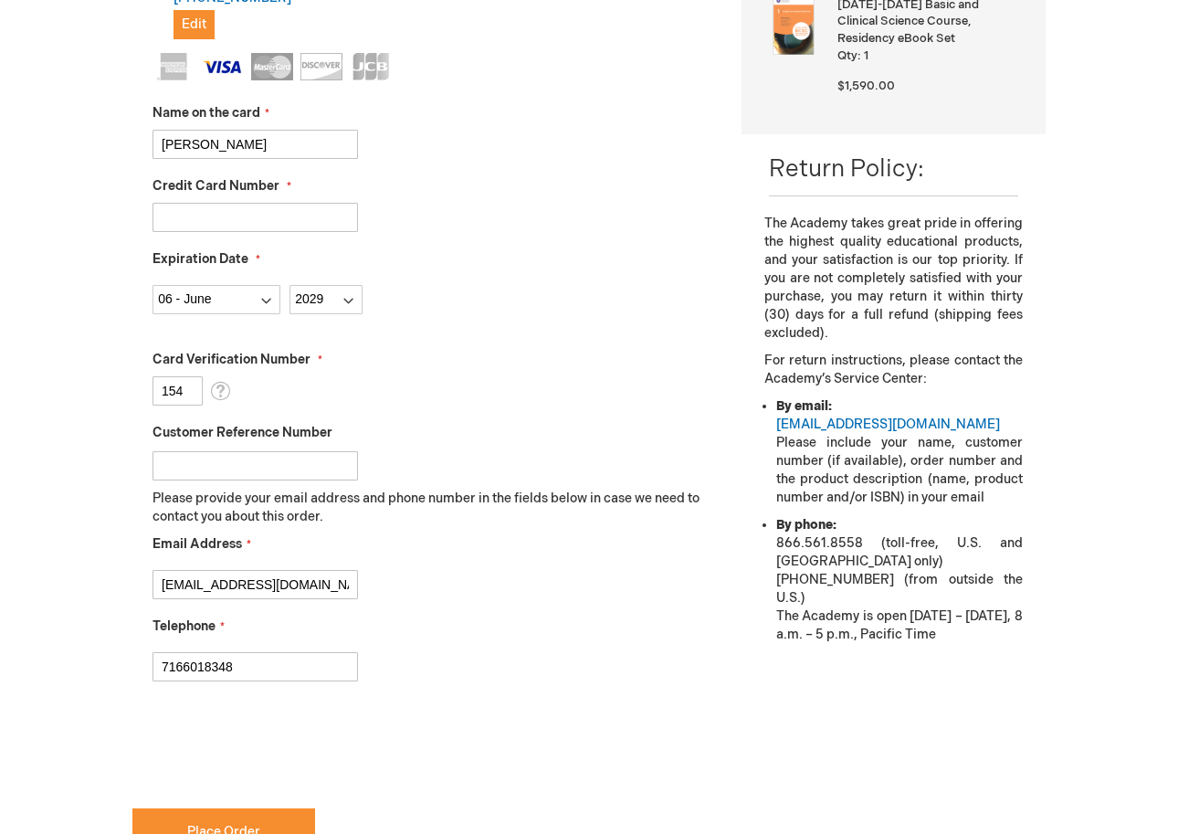
type input "7166018348"
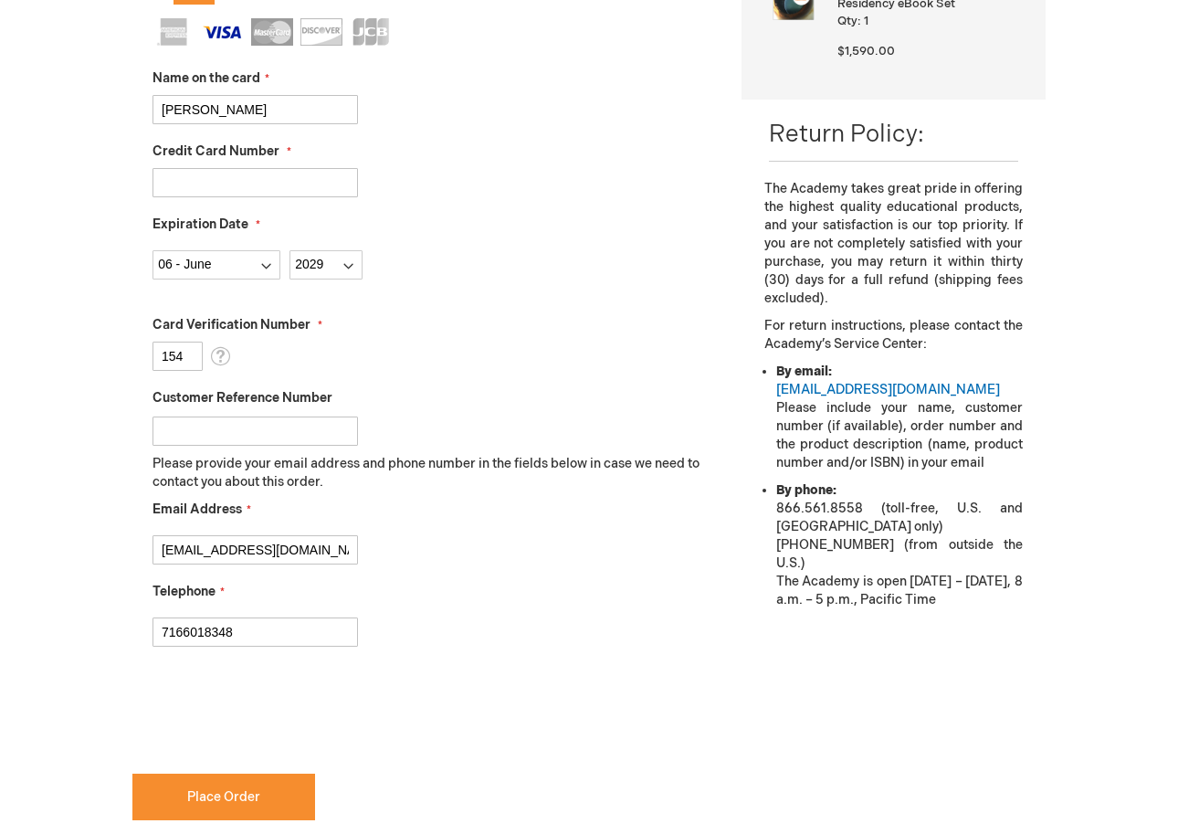
checkbox input "true"
click at [258, 785] on button "Place Order" at bounding box center [223, 797] width 183 height 47
